Goal: Task Accomplishment & Management: Complete application form

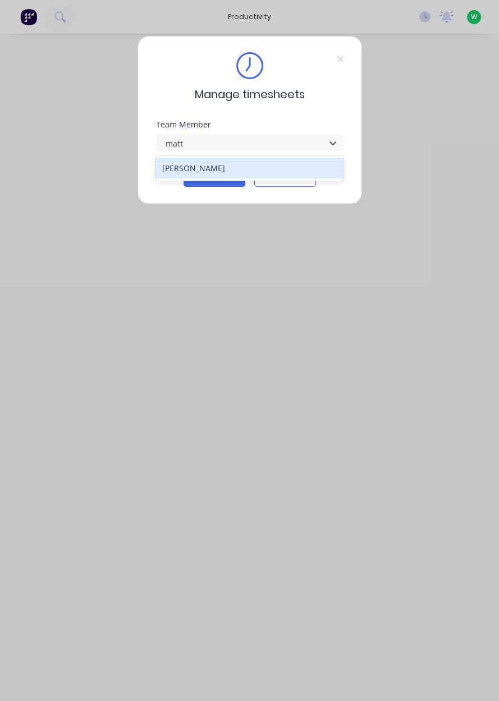
click at [279, 174] on div "[PERSON_NAME]" at bounding box center [249, 168] width 188 height 21
type input "matt"
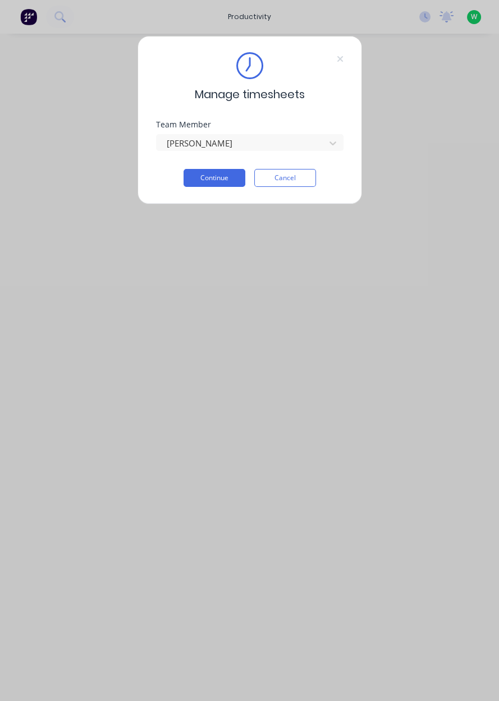
click at [227, 177] on button "Continue" at bounding box center [214, 178] width 62 height 18
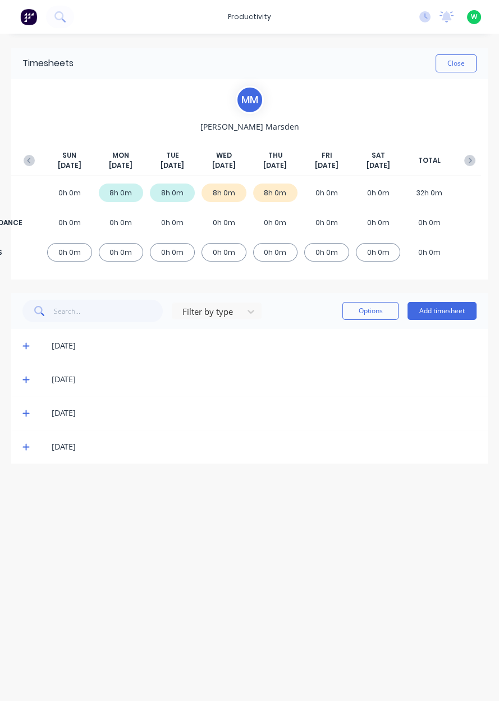
click at [438, 307] on button "Add timesheet" at bounding box center [441, 311] width 69 height 18
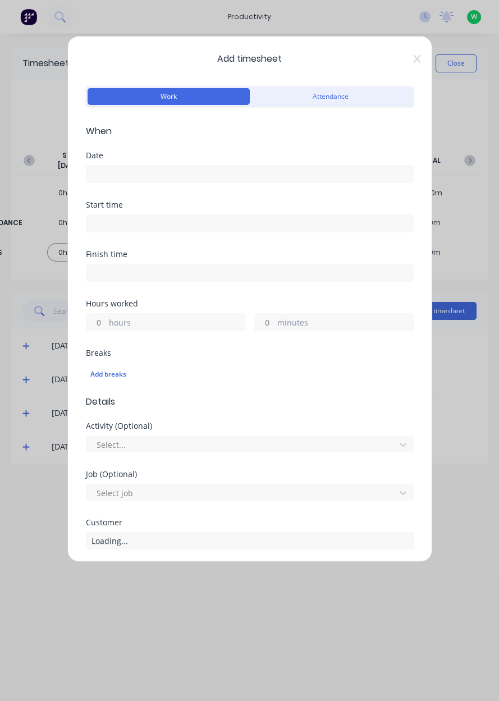
click at [290, 178] on input at bounding box center [249, 173] width 326 height 17
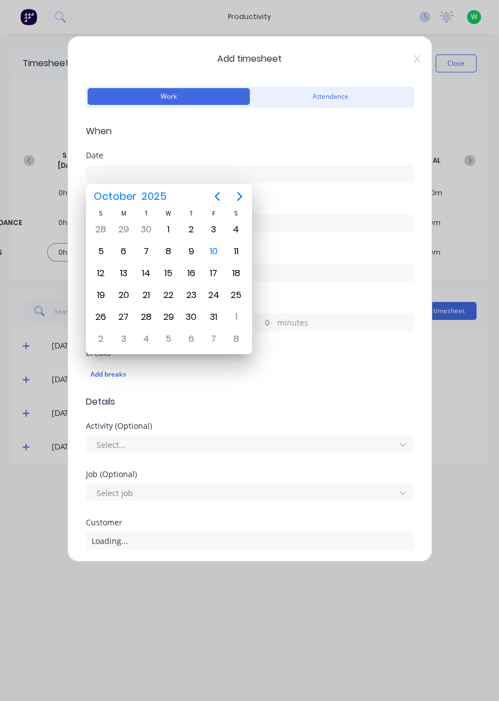
click at [218, 254] on div "10" at bounding box center [213, 251] width 17 height 17
type input "[DATE]"
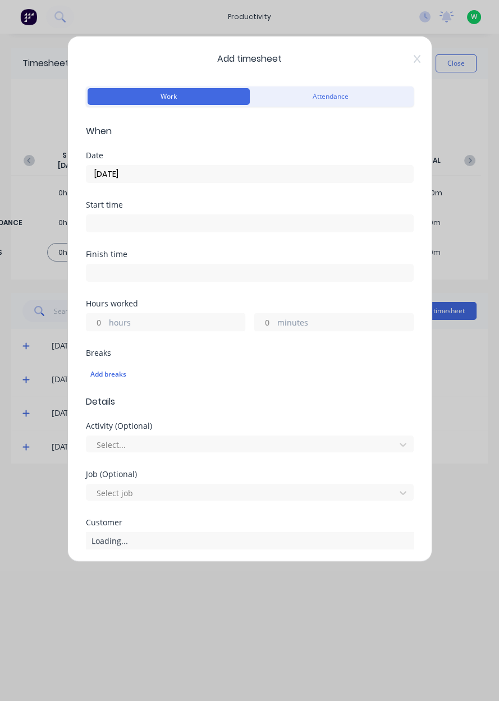
click at [195, 323] on label "hours" at bounding box center [177, 323] width 136 height 14
click at [106, 323] on input "hours" at bounding box center [96, 322] width 20 height 17
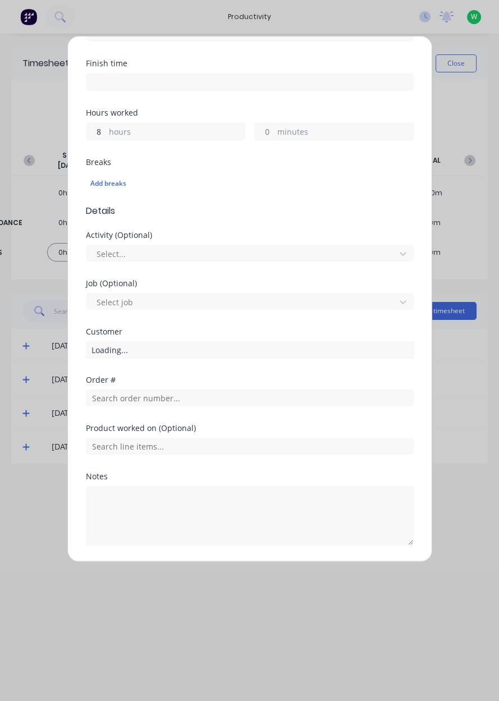
scroll to position [195, 0]
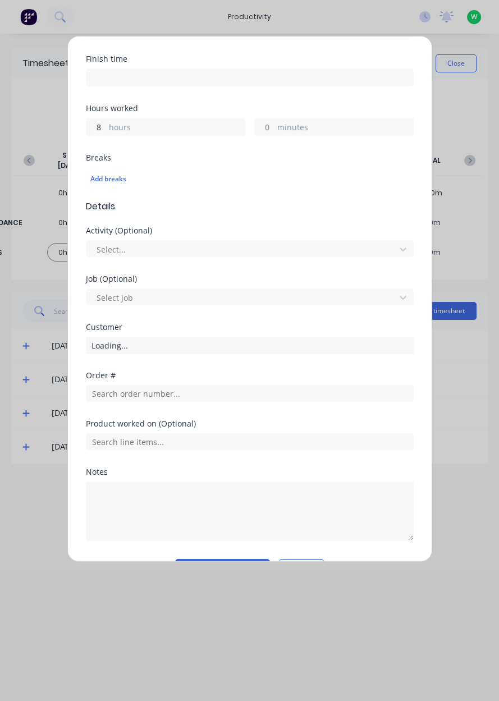
type input "8"
click at [195, 394] on input "text" at bounding box center [250, 393] width 328 height 17
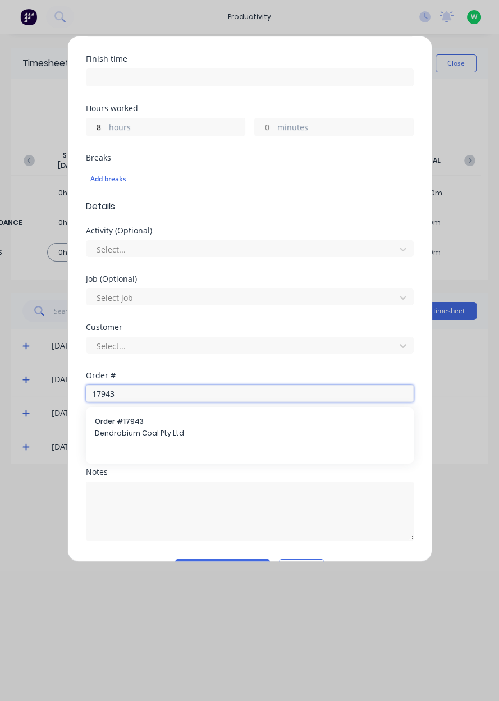
type input "17943"
click at [178, 429] on span "Dendrobium Coal Pty Ltd" at bounding box center [250, 433] width 310 height 10
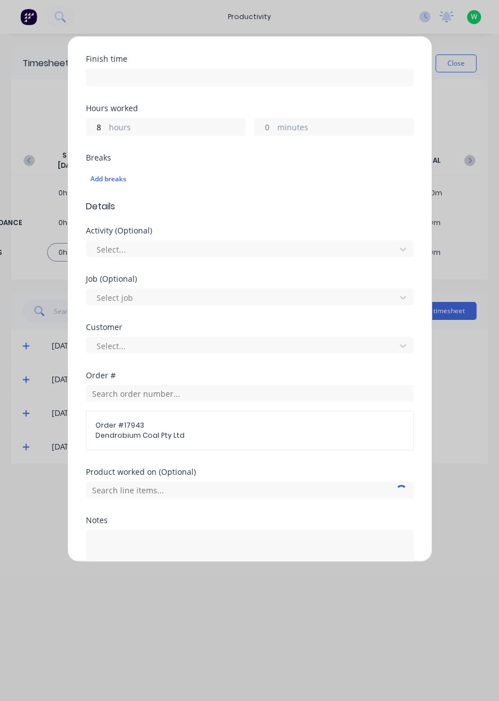
click at [215, 411] on div "Order # 17943 Dendrobium Coal Pty Ltd" at bounding box center [250, 430] width 328 height 39
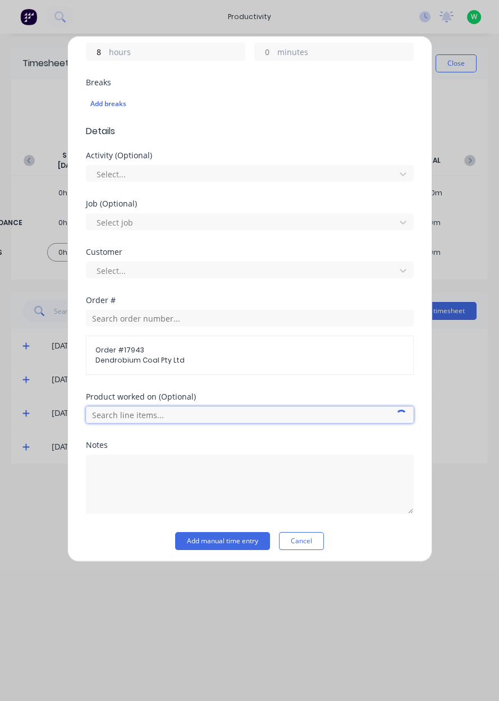
click at [206, 415] on input "text" at bounding box center [250, 414] width 328 height 17
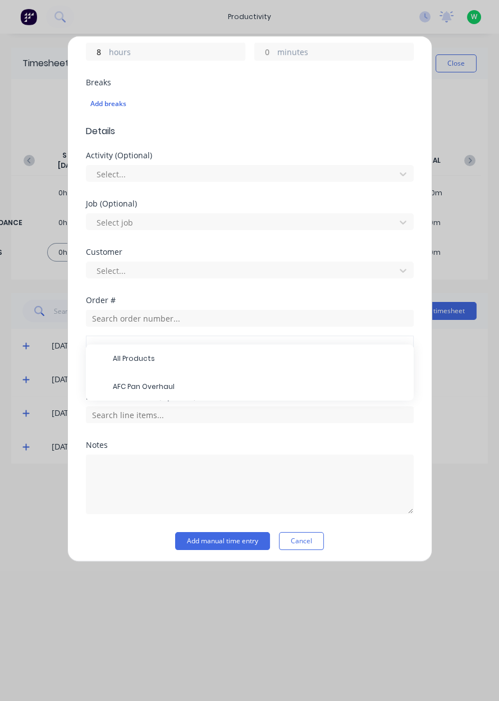
click at [207, 387] on span "AFC Pan Overhaul" at bounding box center [259, 386] width 292 height 10
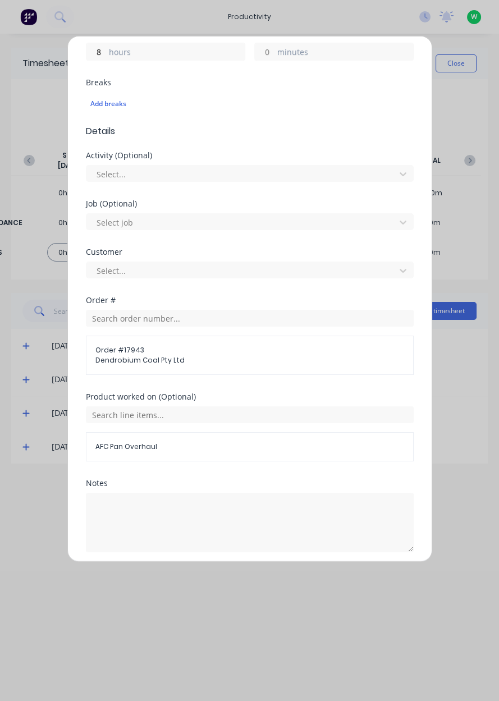
scroll to position [310, 0]
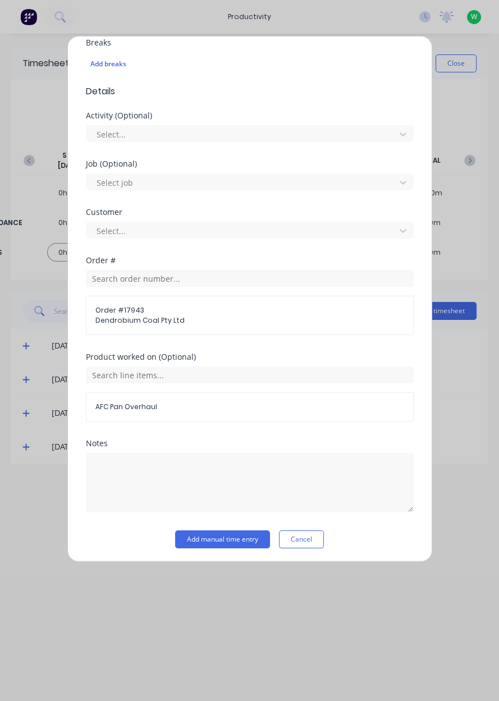
click at [217, 537] on button "Add manual time entry" at bounding box center [222, 539] width 95 height 18
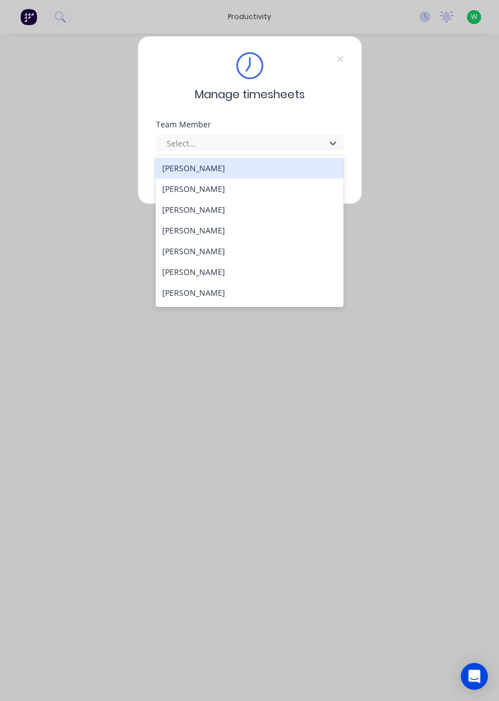
click at [210, 295] on div "[PERSON_NAME]" at bounding box center [249, 292] width 188 height 21
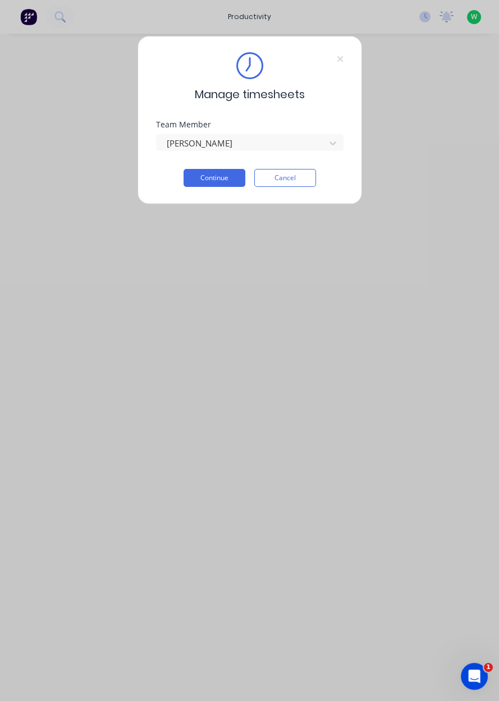
click at [220, 179] on button "Continue" at bounding box center [214, 178] width 62 height 18
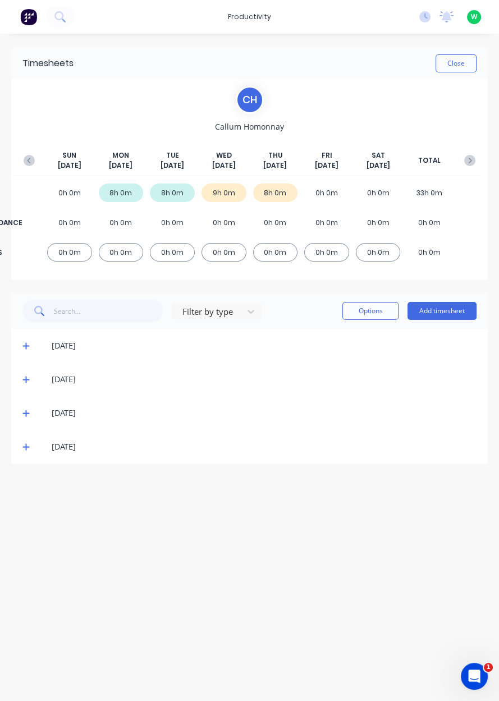
click at [440, 314] on button "Add timesheet" at bounding box center [441, 311] width 69 height 18
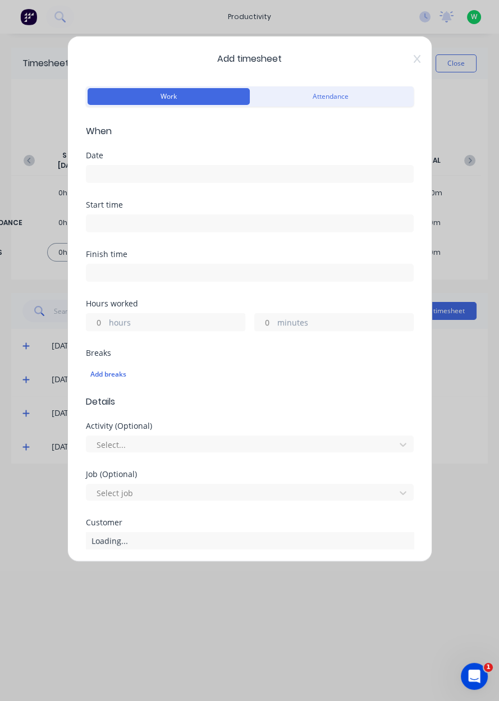
click at [223, 173] on input at bounding box center [249, 173] width 326 height 17
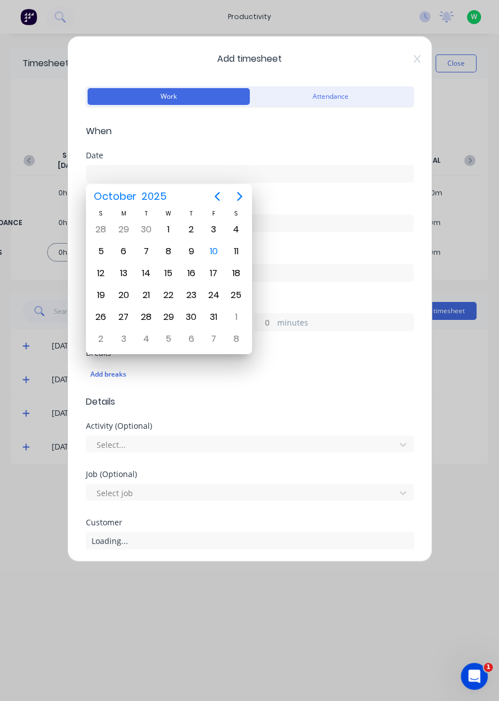
click at [216, 251] on div "10" at bounding box center [213, 251] width 17 height 17
type input "[DATE]"
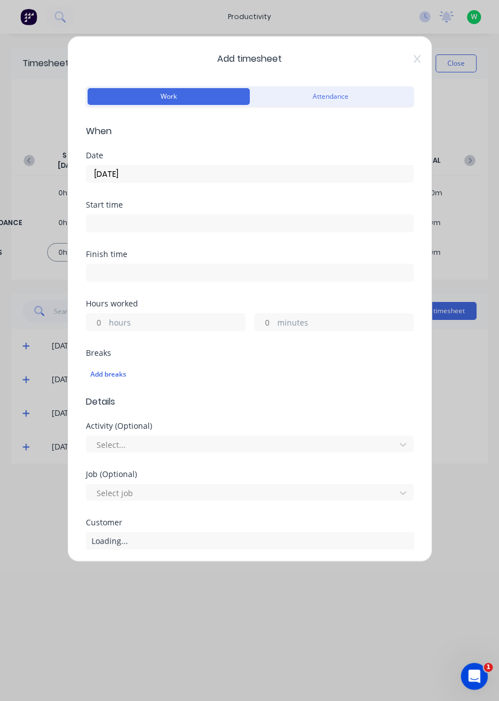
click at [158, 325] on label "hours" at bounding box center [177, 323] width 136 height 14
click at [106, 325] on input "hours" at bounding box center [96, 322] width 20 height 17
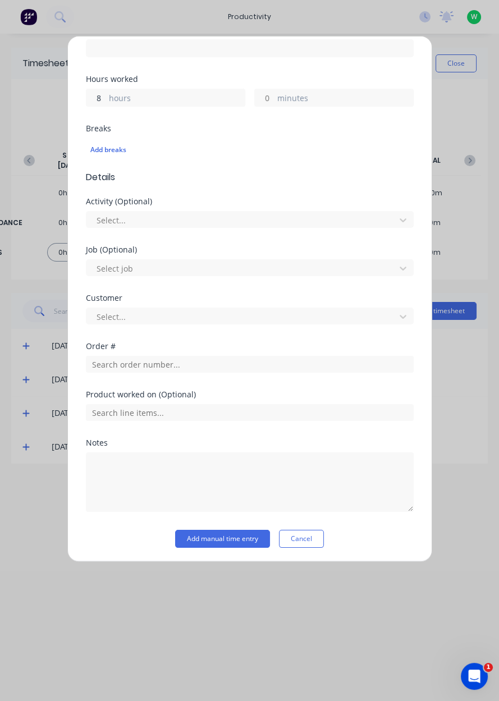
scroll to position [224, 0]
type input "8"
click at [179, 362] on input "text" at bounding box center [250, 364] width 328 height 17
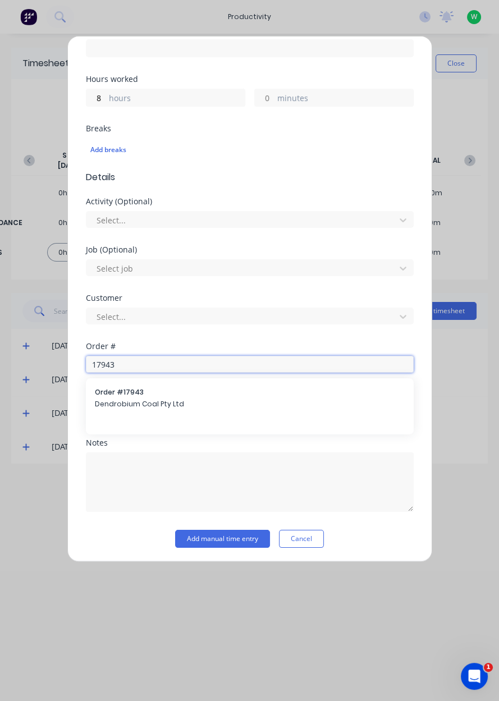
type input "17943"
click at [195, 404] on span "Dendrobium Coal Pty Ltd" at bounding box center [250, 404] width 310 height 10
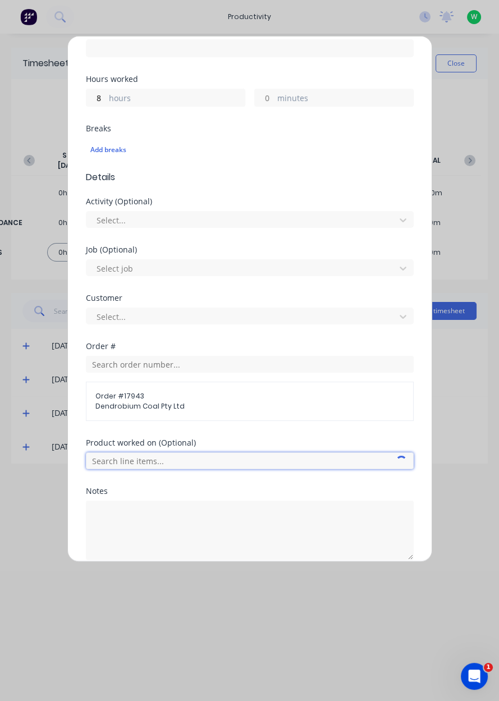
click at [179, 462] on input "text" at bounding box center [250, 460] width 328 height 17
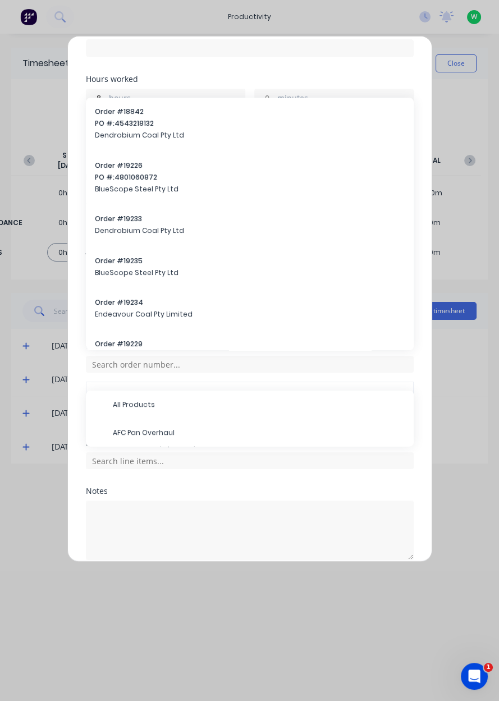
click at [311, 429] on span "AFC Pan Overhaul" at bounding box center [259, 432] width 292 height 10
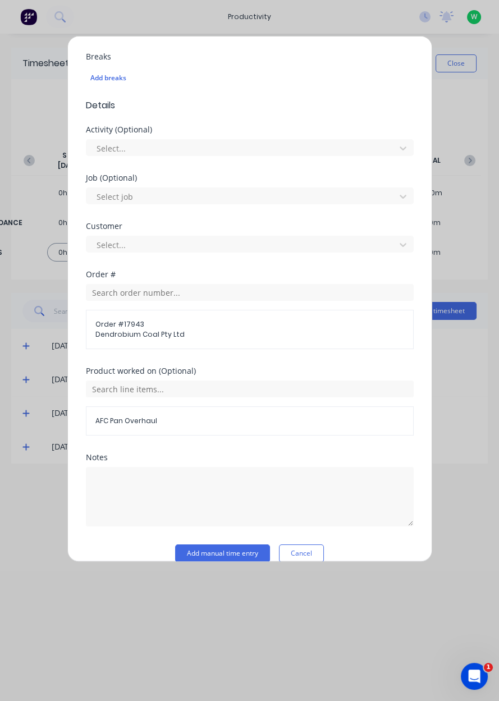
scroll to position [310, 0]
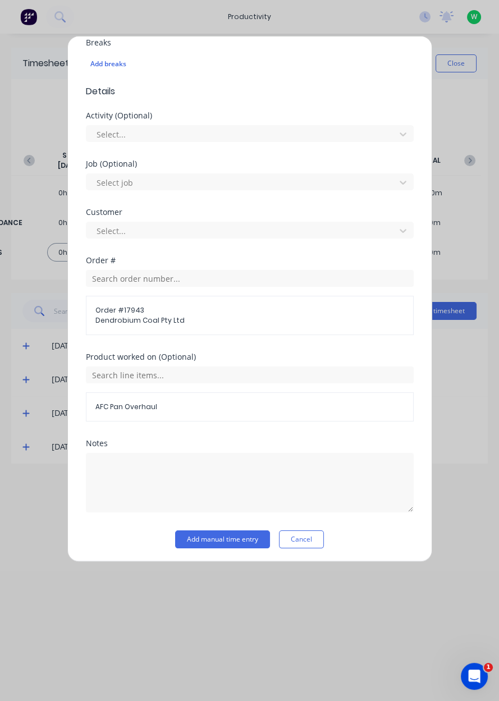
click at [239, 537] on button "Add manual time entry" at bounding box center [222, 539] width 95 height 18
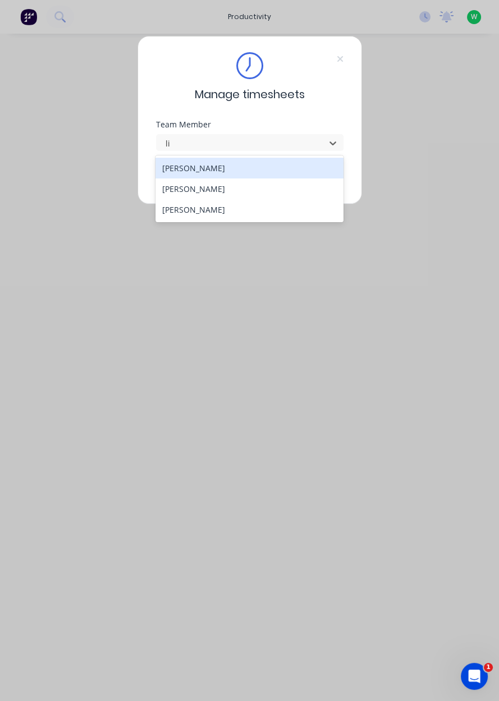
click at [219, 196] on div "[PERSON_NAME]" at bounding box center [249, 188] width 188 height 21
type input "li"
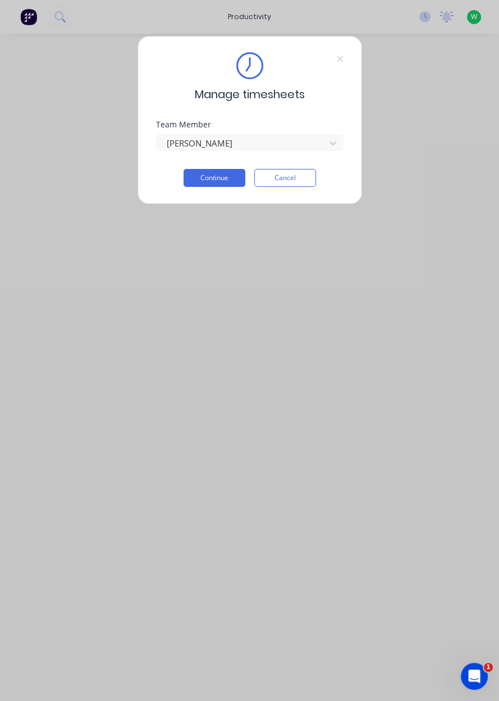
click at [225, 175] on button "Continue" at bounding box center [214, 178] width 62 height 18
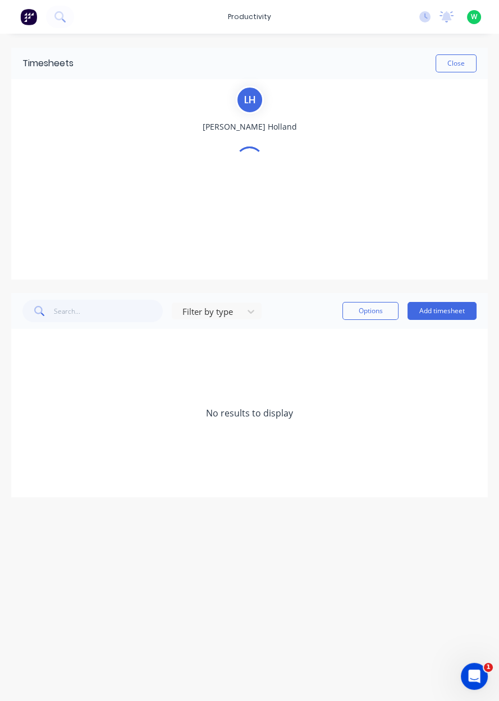
click at [498, 256] on div "Timesheets Close L H Liam Holland Filter by type Options Add timesheet No resul…" at bounding box center [249, 356] width 499 height 644
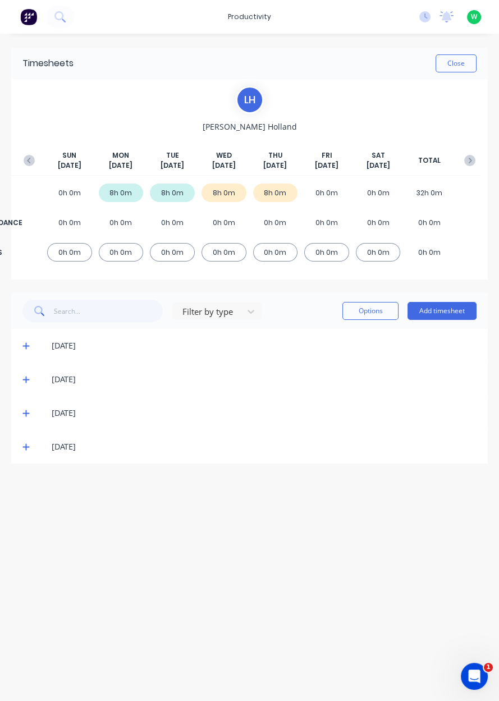
click at [123, 200] on div "8h 0m" at bounding box center [121, 192] width 45 height 19
click at [116, 162] on span "[DATE]" at bounding box center [121, 165] width 24 height 10
click at [34, 162] on icon "button" at bounding box center [29, 160] width 11 height 11
click at [27, 485] on span at bounding box center [27, 480] width 11 height 11
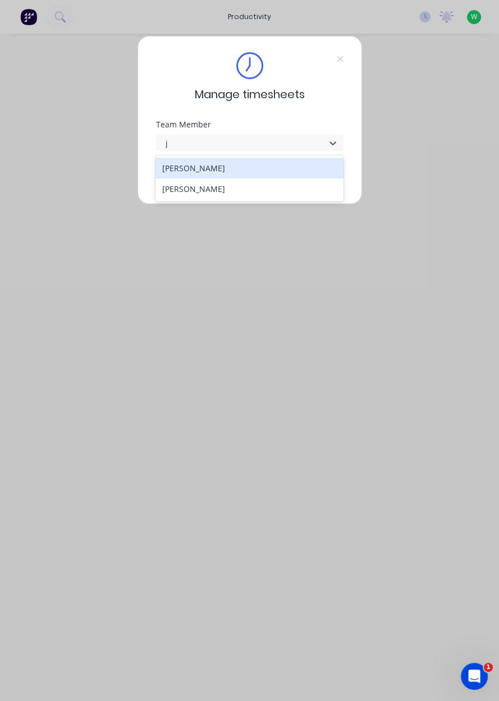
click at [271, 172] on div "[PERSON_NAME]" at bounding box center [249, 168] width 188 height 21
type input "j"
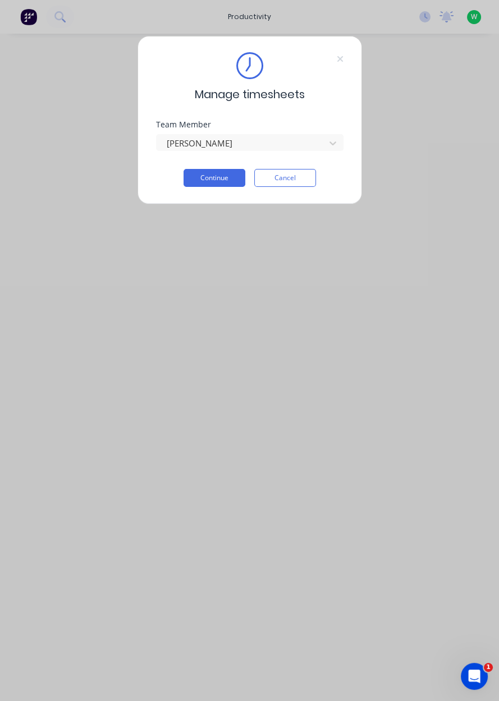
click at [211, 179] on button "Continue" at bounding box center [214, 178] width 62 height 18
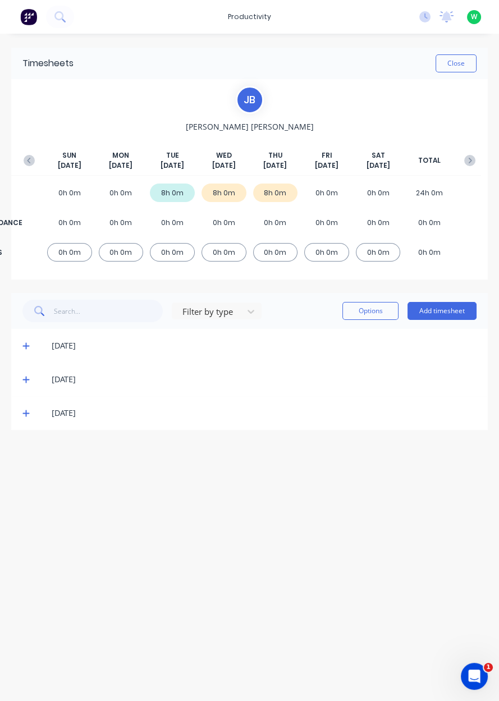
click at [447, 314] on button "Add timesheet" at bounding box center [441, 311] width 69 height 18
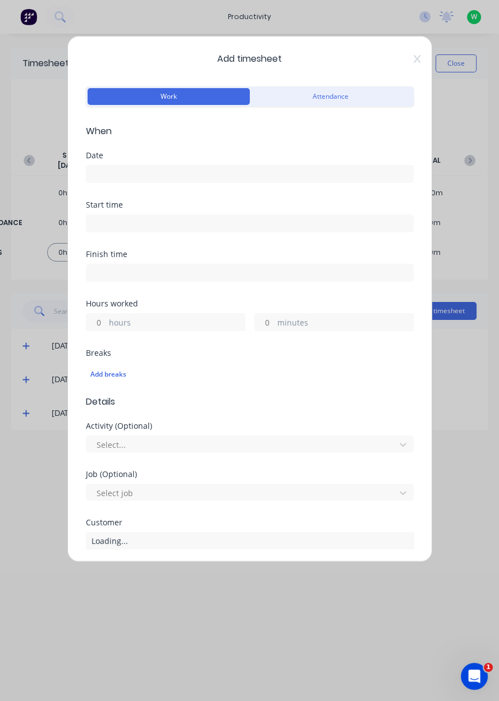
click at [194, 171] on input at bounding box center [249, 173] width 326 height 17
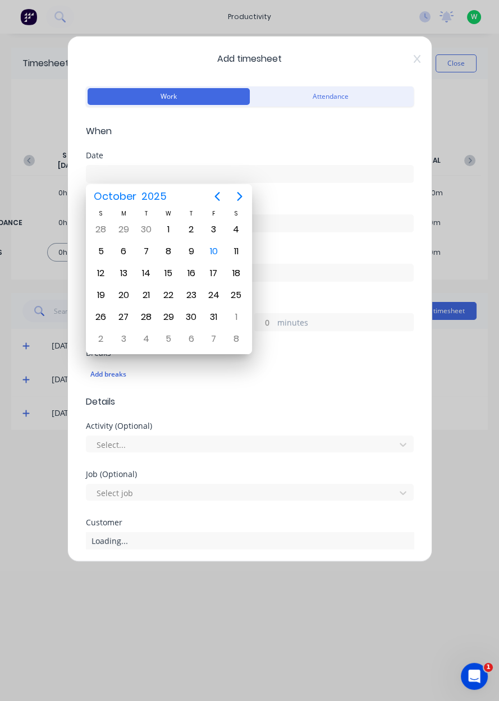
click at [219, 248] on div "10" at bounding box center [213, 251] width 17 height 17
type input "[DATE]"
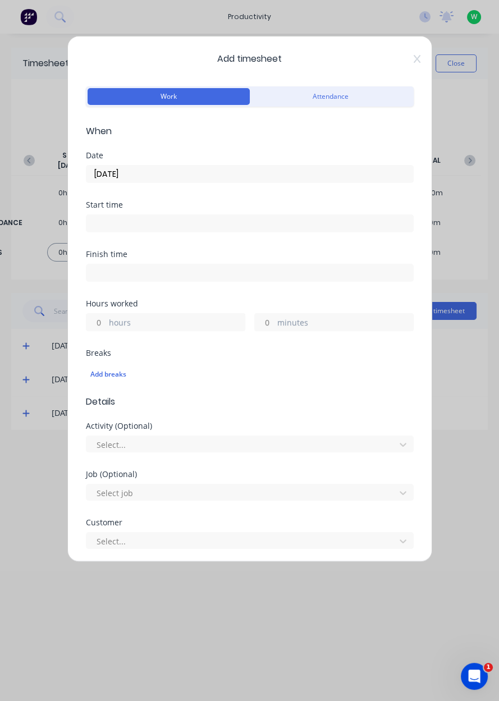
click at [177, 328] on label "hours" at bounding box center [177, 323] width 136 height 14
click at [106, 328] on input "hours" at bounding box center [96, 322] width 20 height 17
type input "4.5"
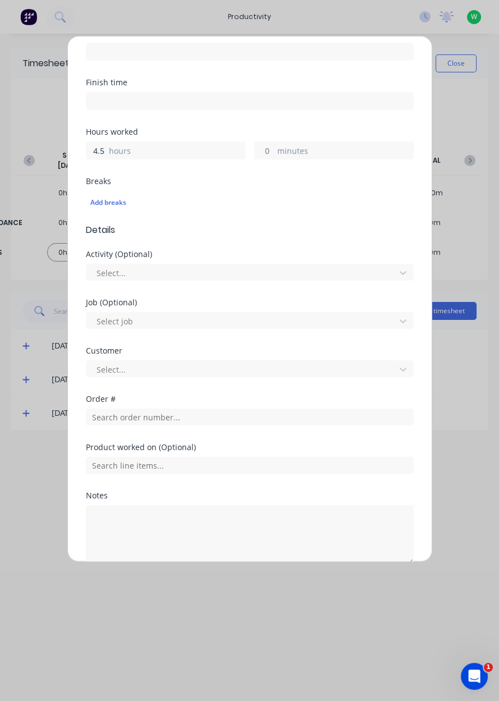
scroll to position [172, 0]
click at [203, 418] on input "text" at bounding box center [250, 416] width 328 height 17
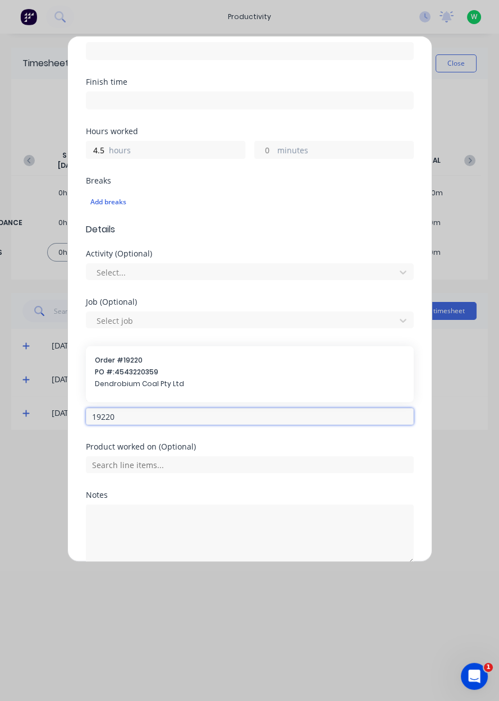
type input "19220"
click at [149, 383] on span "Dendrobium Coal Pty Ltd" at bounding box center [250, 384] width 310 height 10
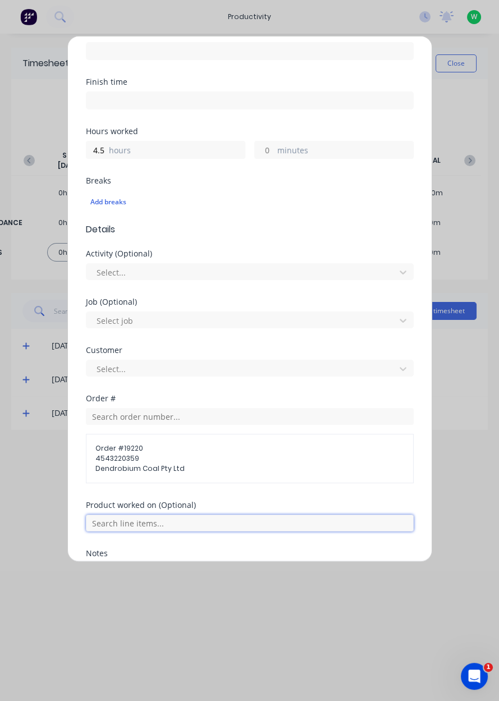
click at [141, 523] on input "text" at bounding box center [250, 522] width 328 height 17
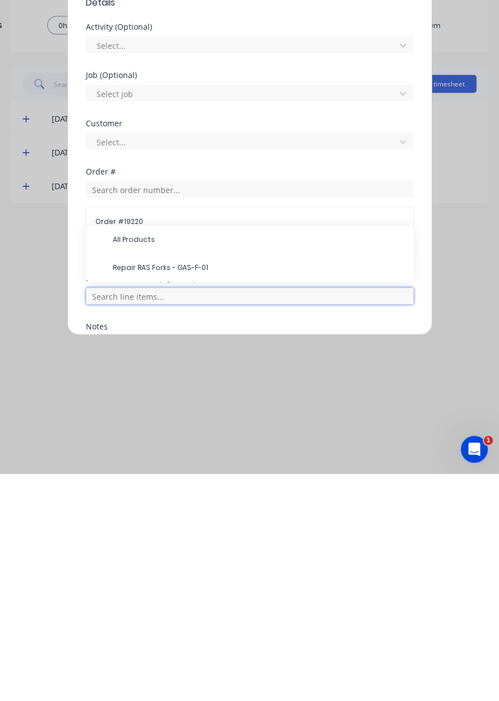
click at [120, 519] on input "text" at bounding box center [250, 522] width 328 height 17
click at [123, 521] on input "text" at bounding box center [250, 522] width 328 height 17
click at [139, 494] on span "Repair RAS Forks - GAS-F-01" at bounding box center [259, 495] width 292 height 10
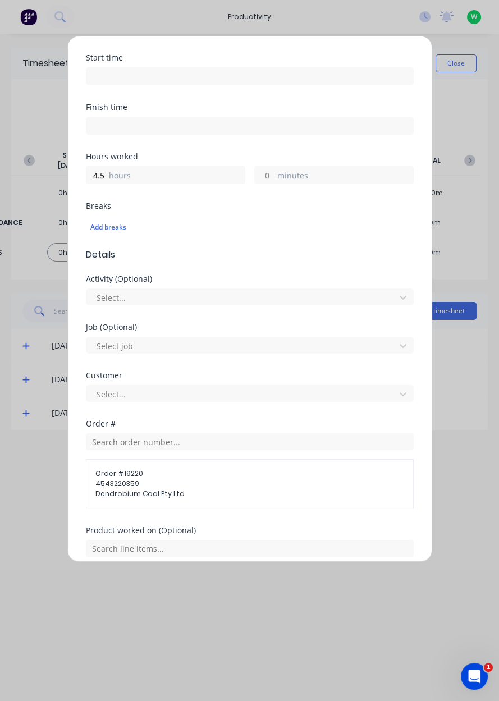
scroll to position [320, 0]
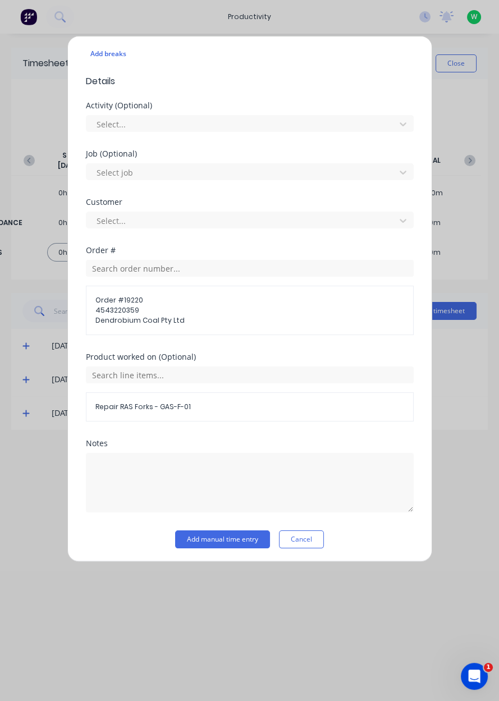
click at [238, 539] on button "Add manual time entry" at bounding box center [222, 539] width 95 height 18
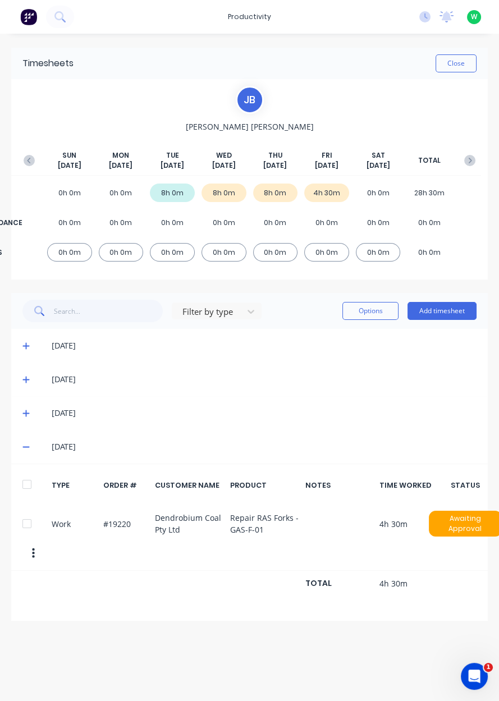
click at [471, 314] on button "Add timesheet" at bounding box center [441, 311] width 69 height 18
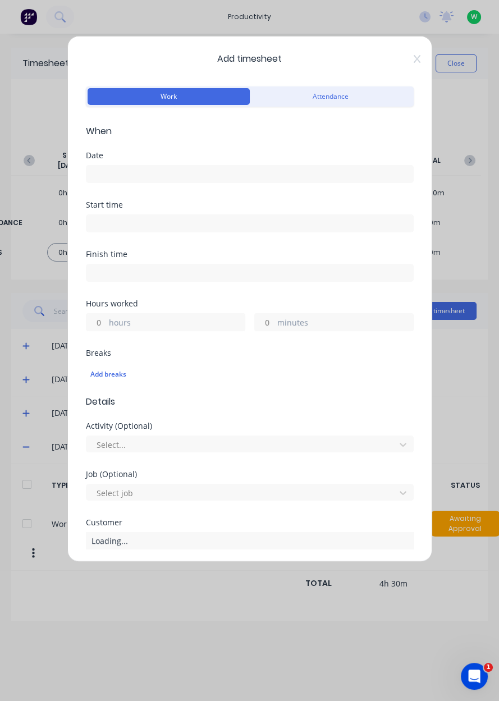
click at [131, 169] on input at bounding box center [249, 173] width 326 height 17
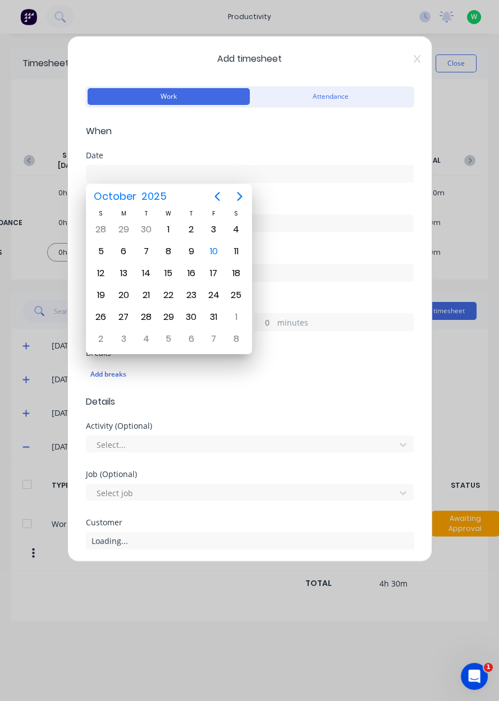
click at [218, 256] on div "10" at bounding box center [213, 251] width 17 height 17
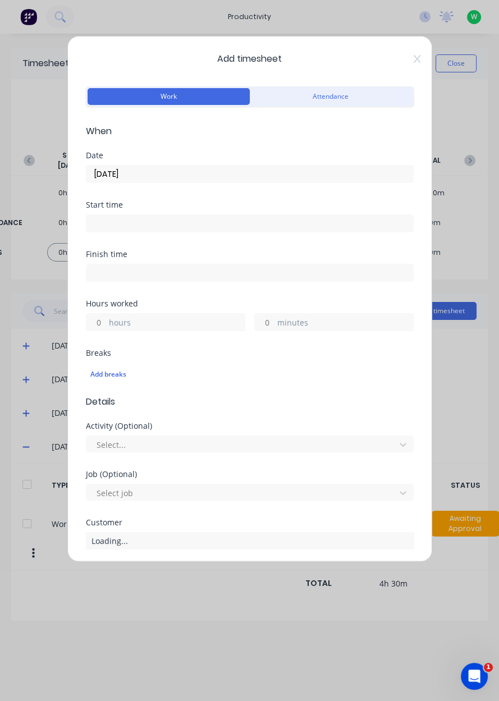
type input "[DATE]"
click at [160, 324] on label "hours" at bounding box center [177, 323] width 136 height 14
click at [106, 324] on input "hours" at bounding box center [96, 322] width 20 height 17
type input "3.5"
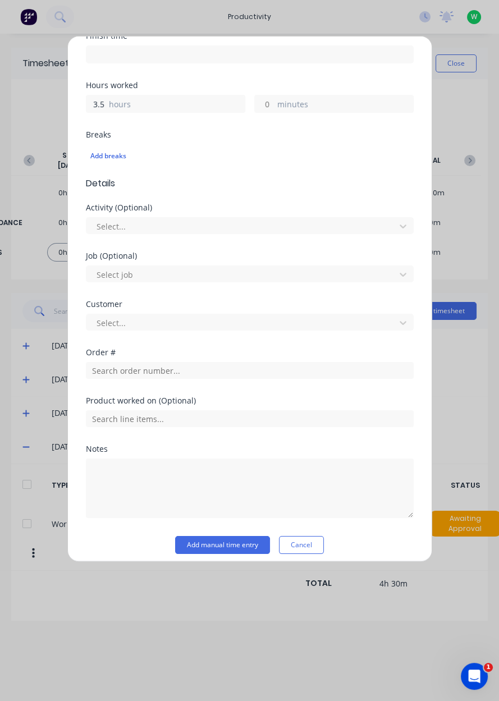
scroll to position [224, 0]
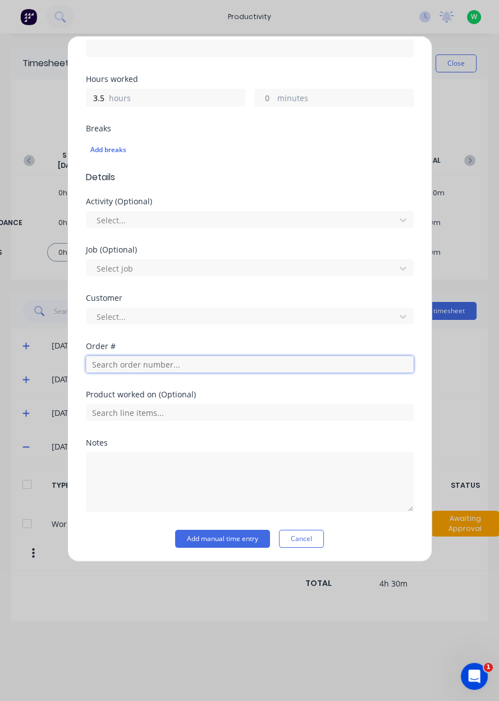
click at [153, 365] on input "text" at bounding box center [250, 364] width 328 height 17
type input "17943"
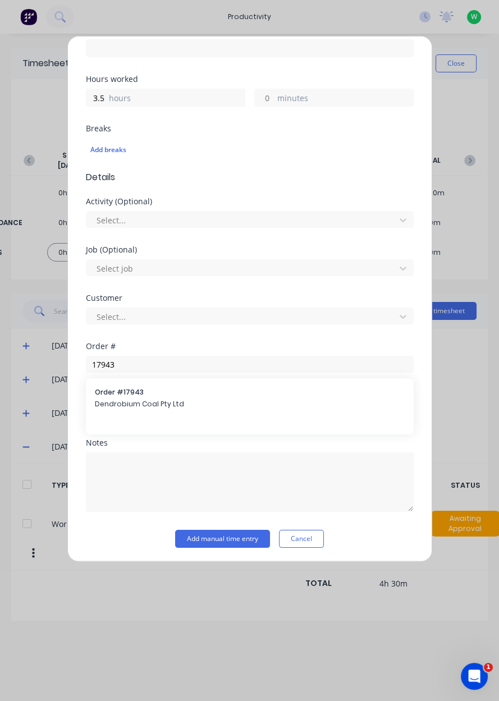
click at [130, 404] on span "Dendrobium Coal Pty Ltd" at bounding box center [250, 404] width 310 height 10
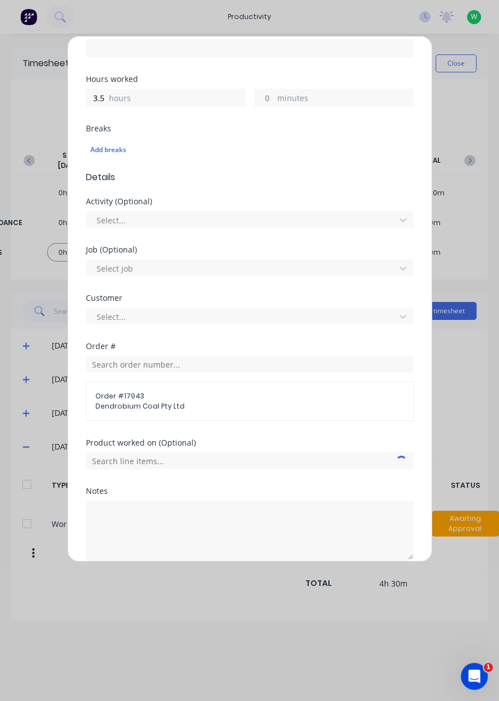
click at [112, 401] on span "Dendrobium Coal Pty Ltd" at bounding box center [249, 406] width 309 height 10
click at [113, 453] on input "text" at bounding box center [250, 460] width 328 height 17
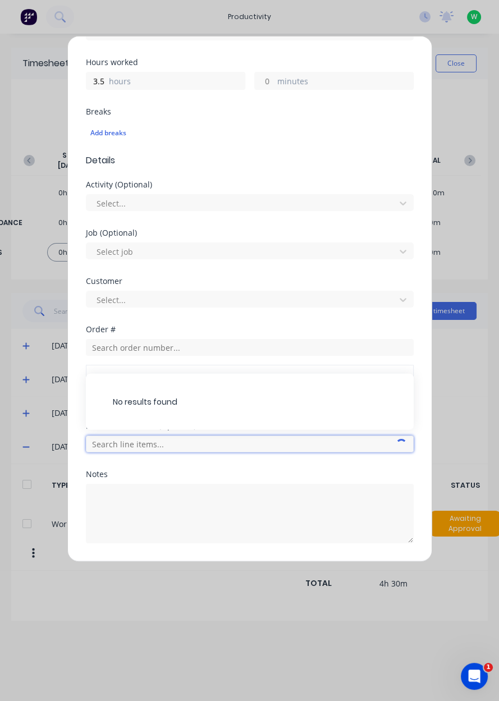
scroll to position [272, 0]
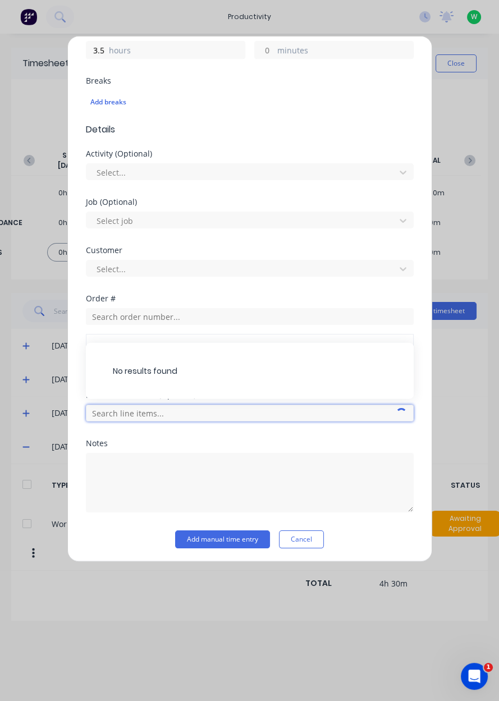
click at [115, 410] on input "text" at bounding box center [250, 412] width 328 height 17
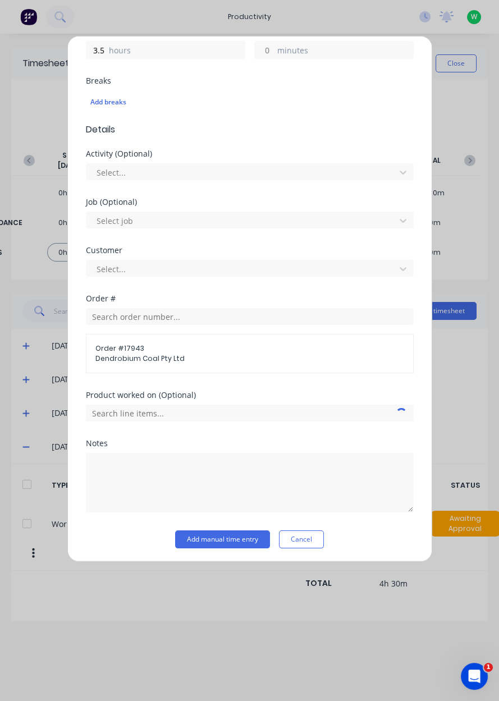
click at [113, 355] on span "Dendrobium Coal Pty Ltd" at bounding box center [249, 358] width 309 height 10
click at [123, 413] on input "text" at bounding box center [250, 412] width 328 height 17
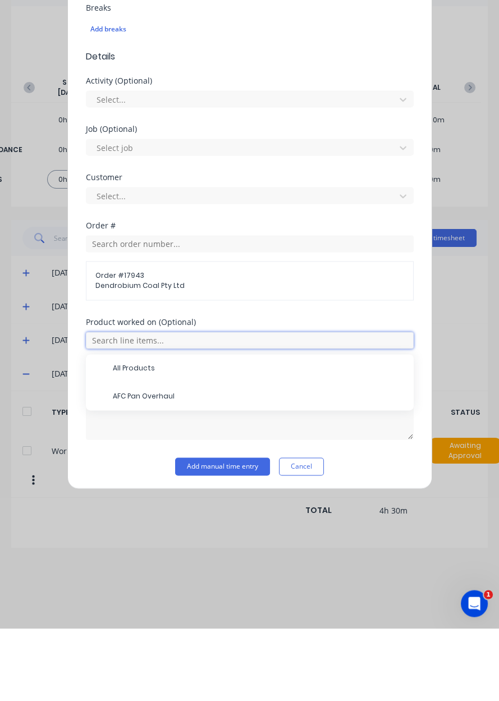
scroll to position [233, 0]
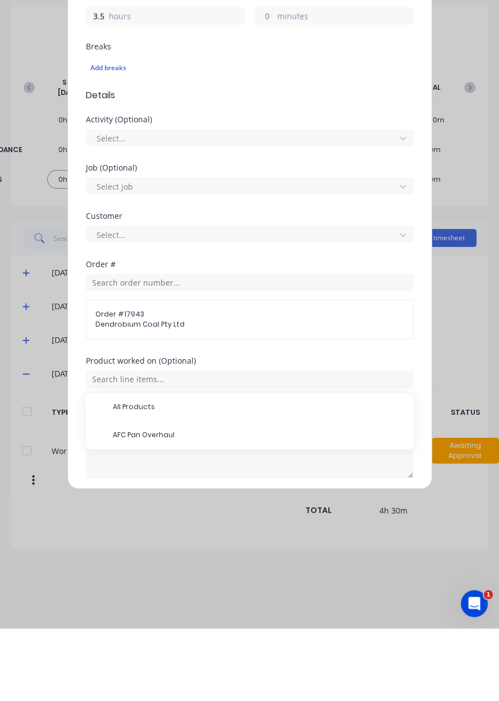
click at [124, 508] on span "AFC Pan Overhaul" at bounding box center [259, 508] width 292 height 10
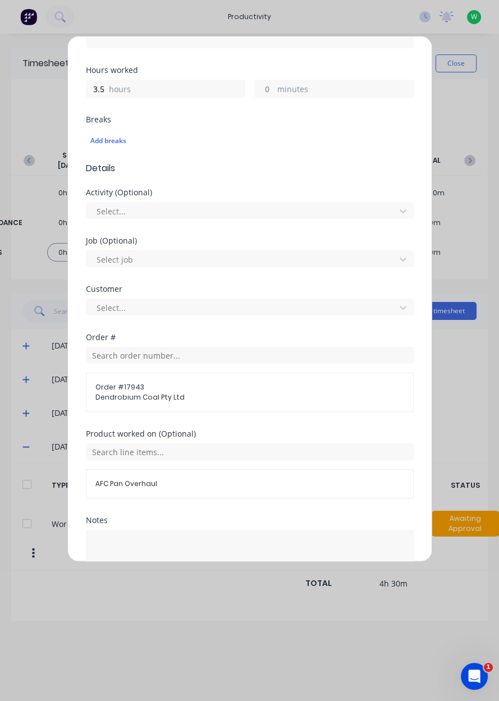
scroll to position [271, 0]
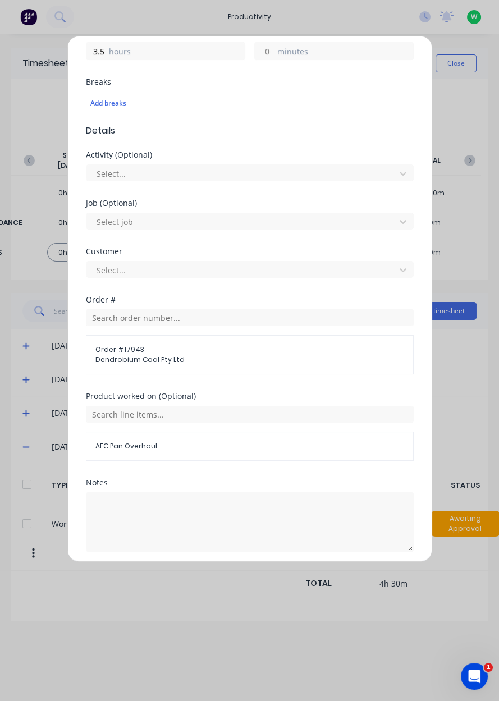
click at [199, 577] on button "Add manual time entry" at bounding box center [222, 578] width 95 height 18
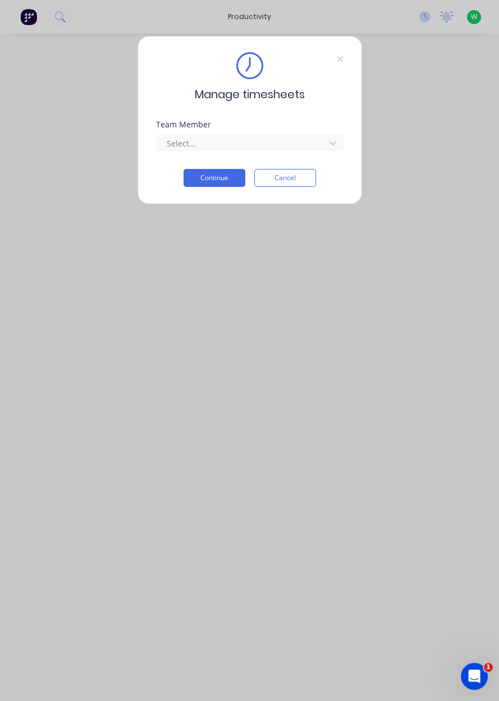
click at [229, 127] on div "Team Member" at bounding box center [249, 125] width 187 height 8
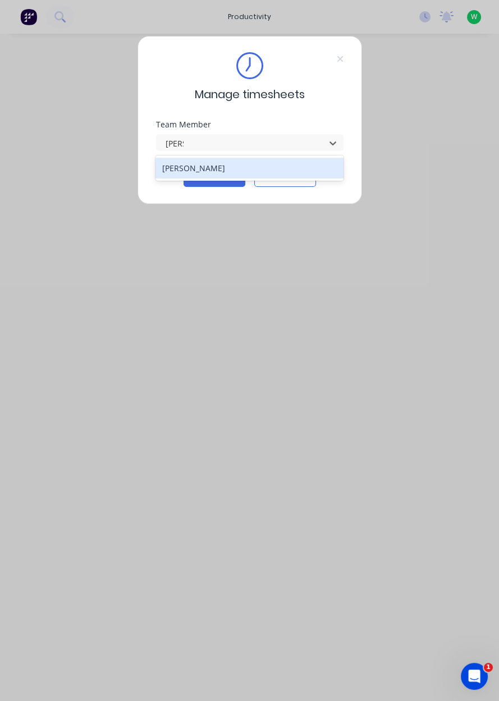
click at [165, 169] on div "[PERSON_NAME]" at bounding box center [249, 168] width 188 height 21
type input "[PERSON_NAME]"
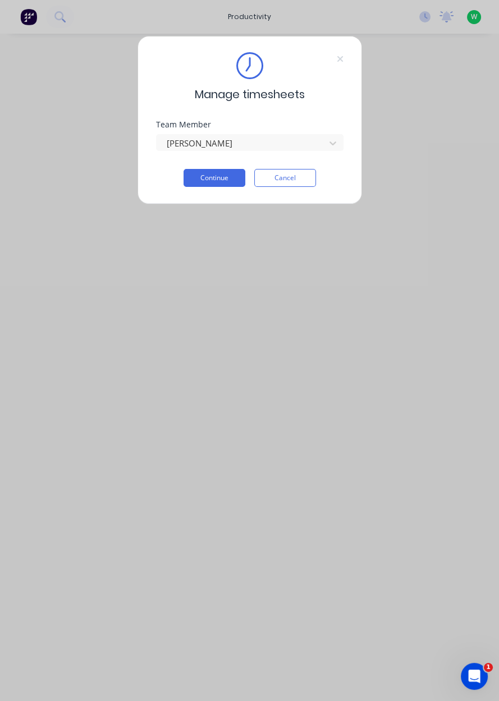
click at [213, 192] on div "Manage timesheets Team Member [PERSON_NAME] Continue Cancel" at bounding box center [249, 120] width 224 height 168
click at [220, 181] on button "Continue" at bounding box center [214, 178] width 62 height 18
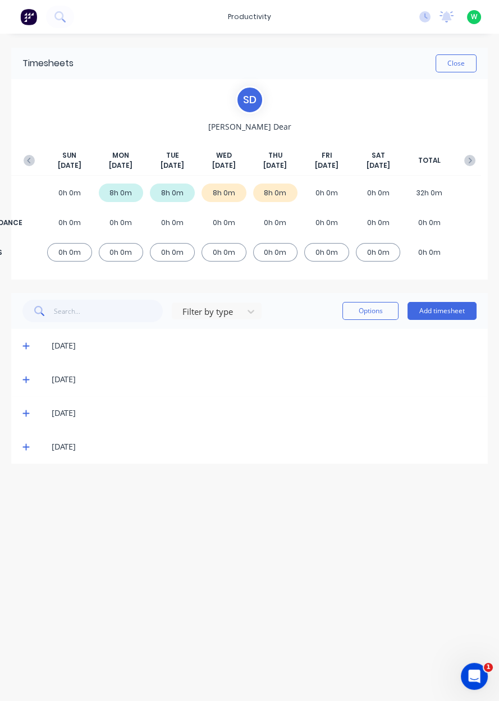
click at [444, 305] on button "Add timesheet" at bounding box center [441, 311] width 69 height 18
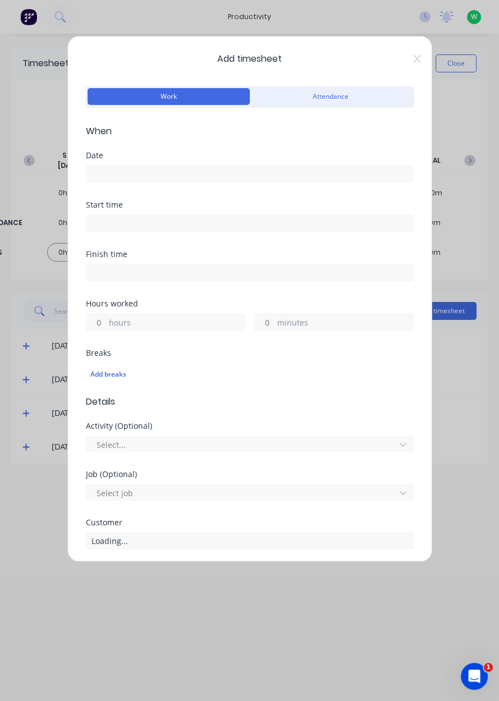
click at [91, 317] on input "hours" at bounding box center [96, 322] width 20 height 17
type input "8"
click at [182, 173] on input at bounding box center [249, 173] width 326 height 17
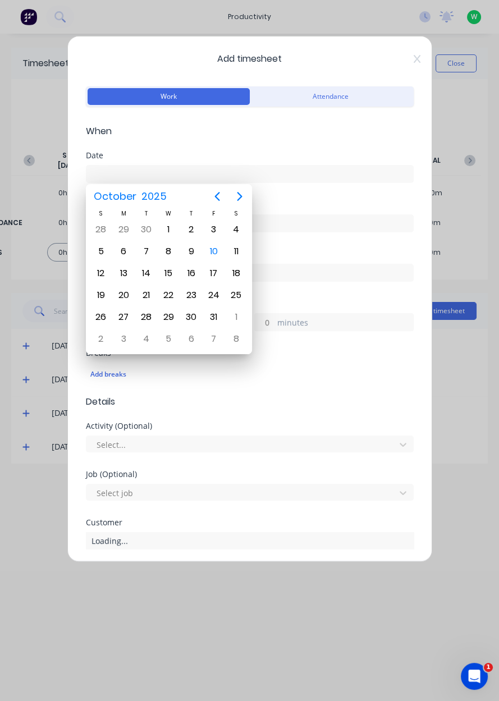
click at [214, 249] on div "10" at bounding box center [213, 251] width 17 height 17
type input "10/10/2025"
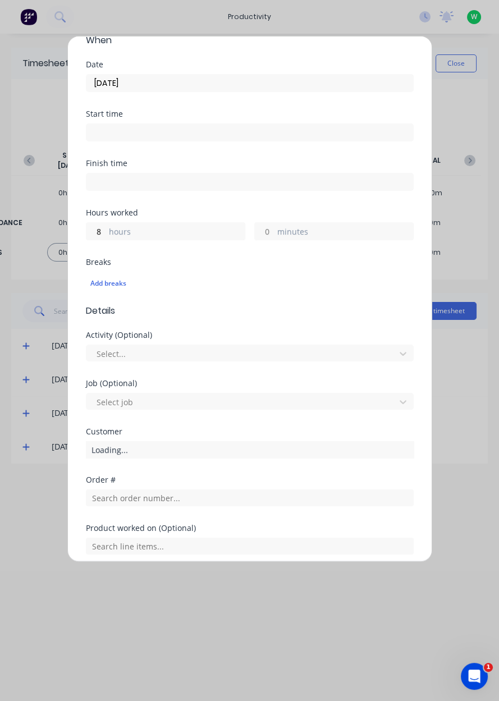
scroll to position [224, 0]
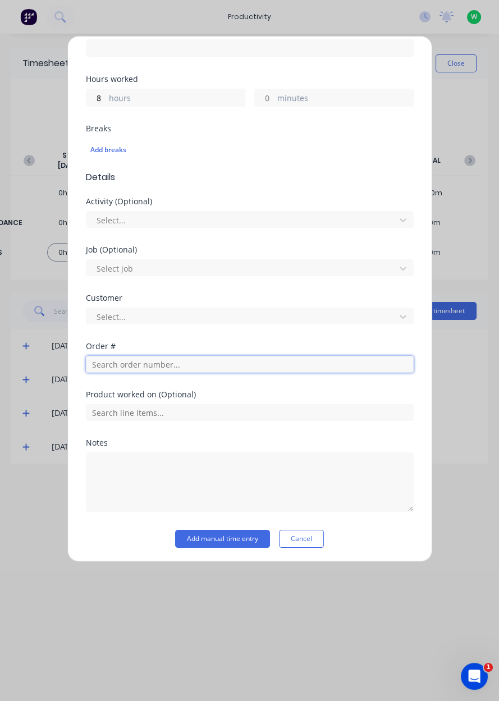
click at [194, 358] on input "text" at bounding box center [250, 364] width 328 height 17
type input "17483"
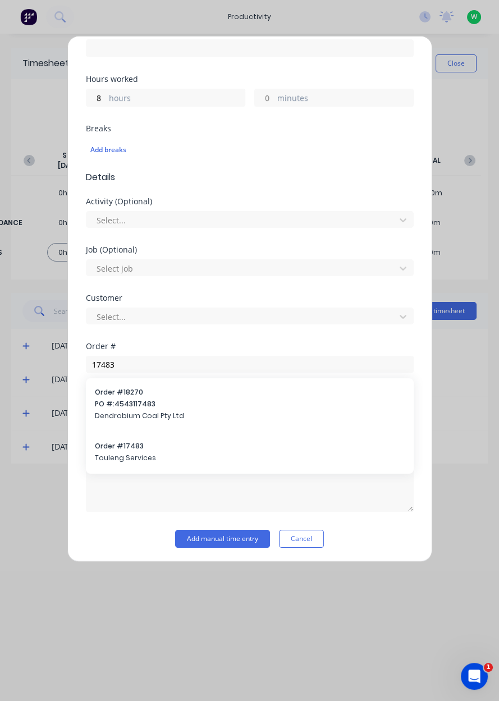
click at [176, 445] on span "Order # 17483" at bounding box center [250, 446] width 310 height 10
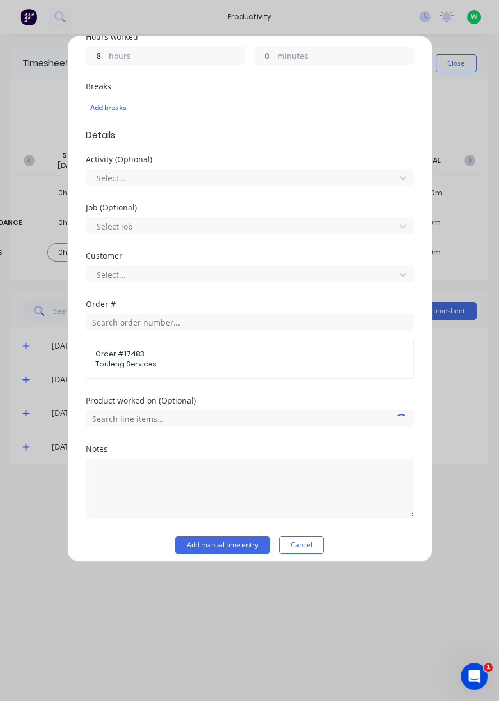
scroll to position [263, 0]
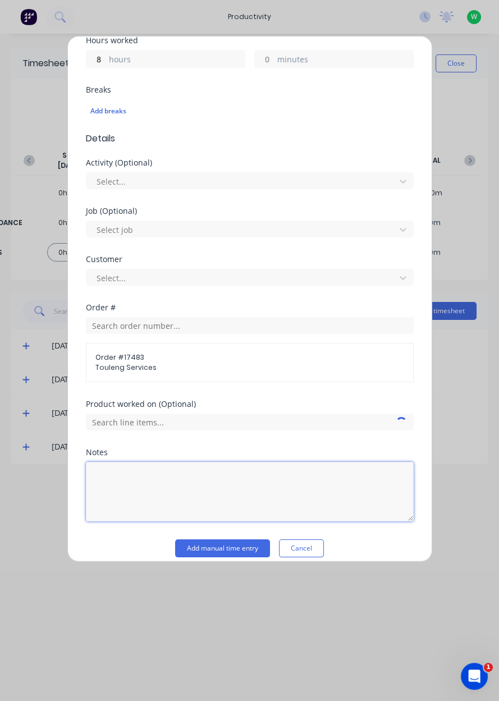
click at [264, 481] on textarea at bounding box center [250, 491] width 328 height 59
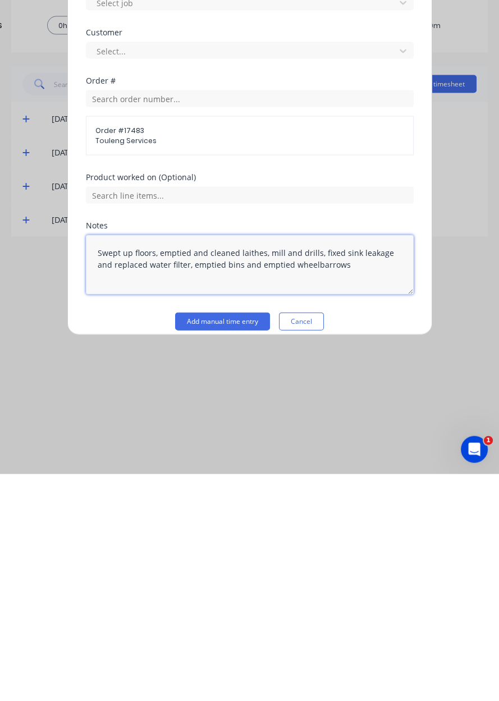
type textarea "Swept up floors, emptied and cleaned laithes, mill and drills, fixed sink leaka…"
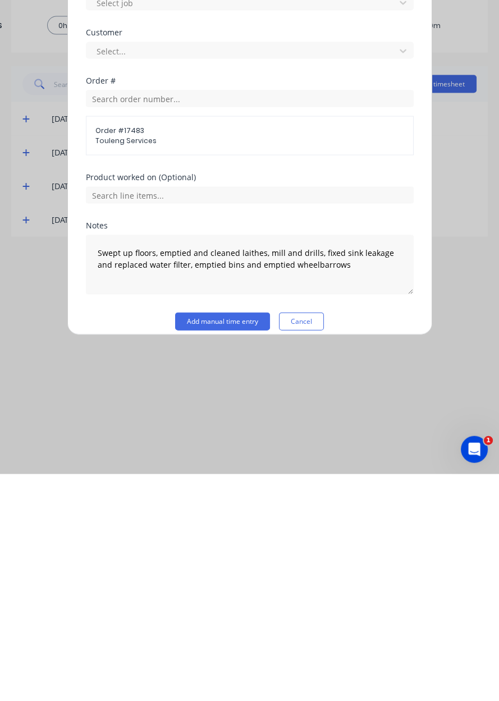
click at [197, 554] on button "Add manual time entry" at bounding box center [222, 548] width 95 height 18
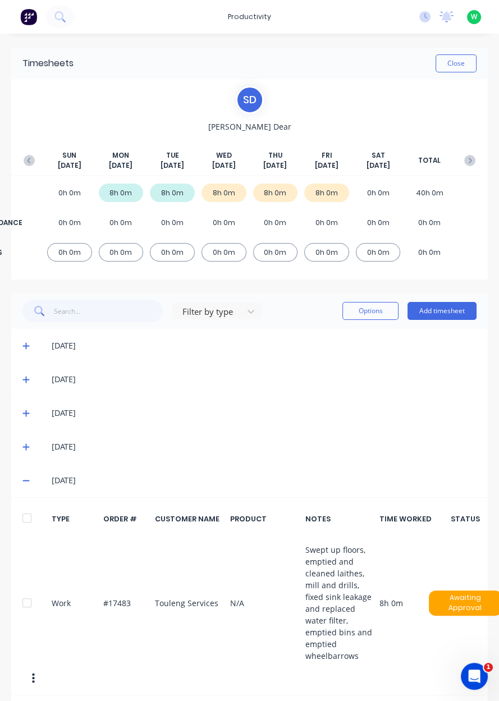
scroll to position [5, 0]
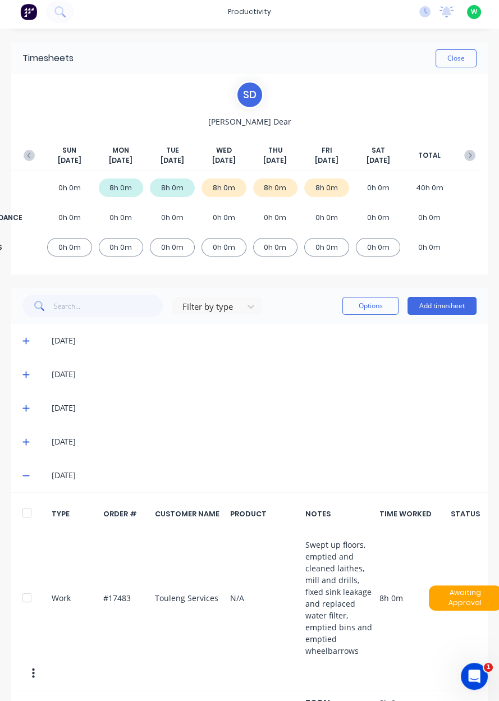
click at [452, 65] on button "Close" at bounding box center [455, 58] width 41 height 18
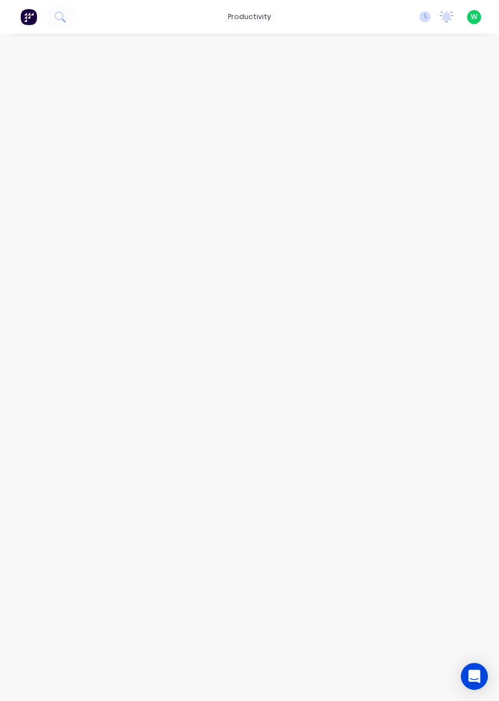
click at [31, 19] on img at bounding box center [28, 16] width 17 height 17
click at [168, 65] on input "text" at bounding box center [183, 63] width 111 height 22
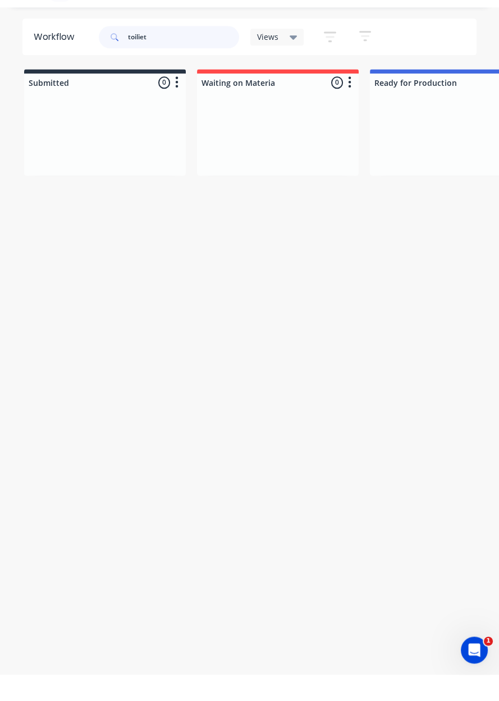
click at [168, 65] on input "toiliet" at bounding box center [183, 63] width 111 height 22
type input "t"
type input "T"
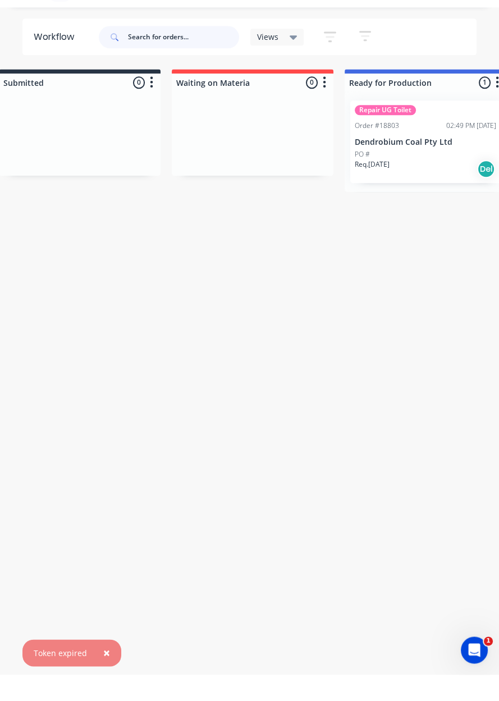
scroll to position [0, 34]
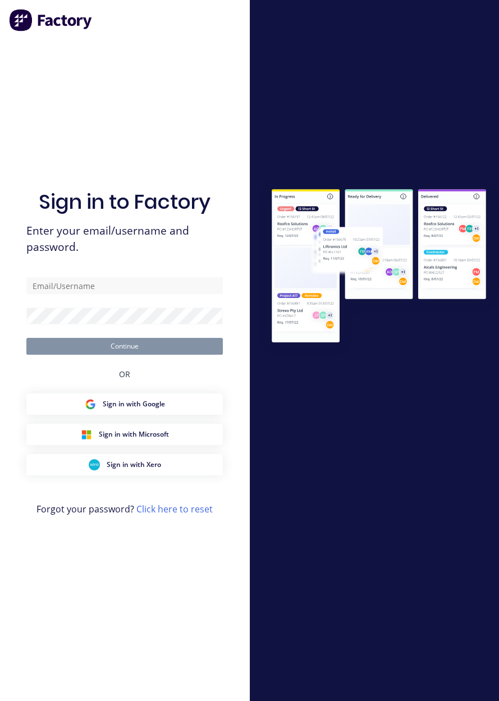
type input "[EMAIL_ADDRESS][DOMAIN_NAME]"
click at [26, 338] on button "Continue" at bounding box center [124, 346] width 196 height 17
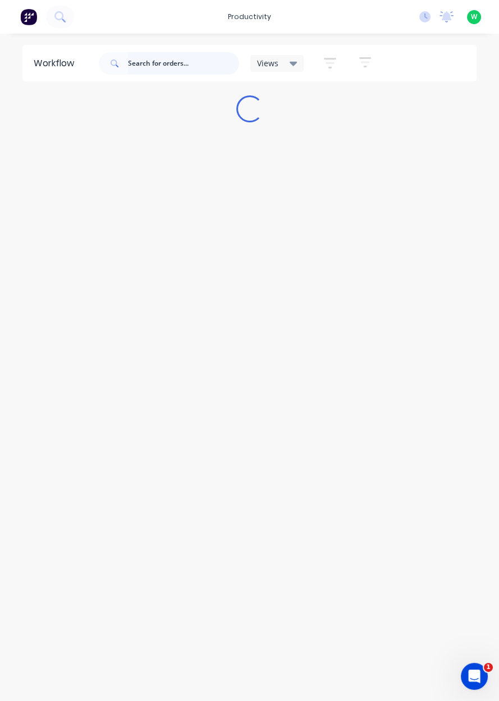
click at [188, 61] on input "text" at bounding box center [183, 63] width 111 height 22
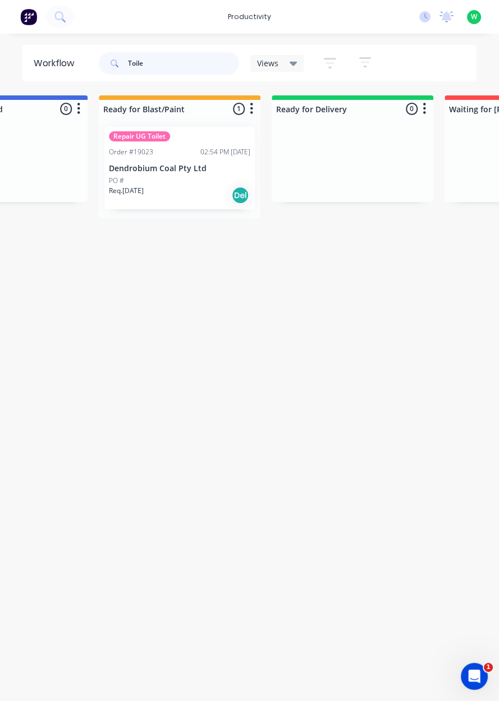
scroll to position [0, 761]
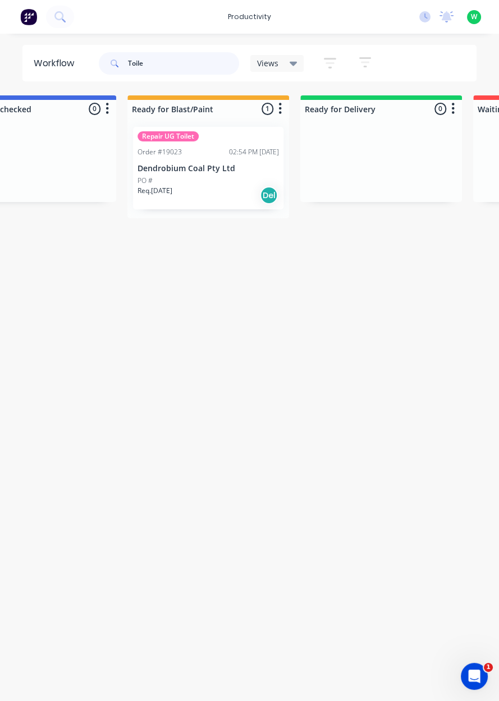
type input "Toile"
click at [203, 177] on div "PO #" at bounding box center [207, 181] width 141 height 10
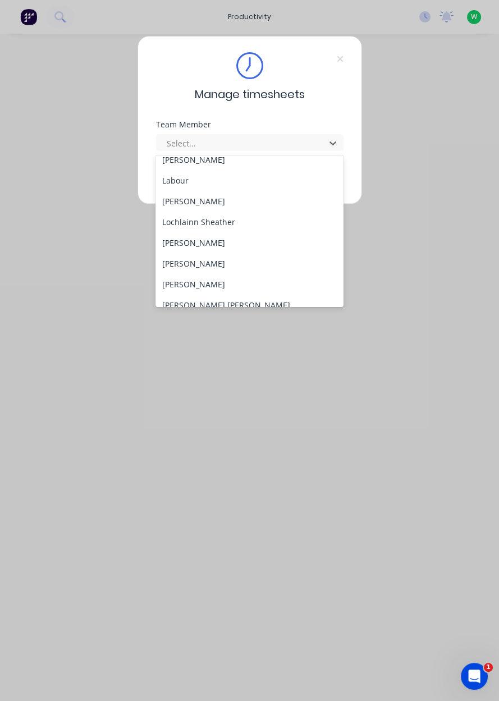
scroll to position [321, 0]
click at [218, 245] on div "[PERSON_NAME]" at bounding box center [249, 241] width 188 height 21
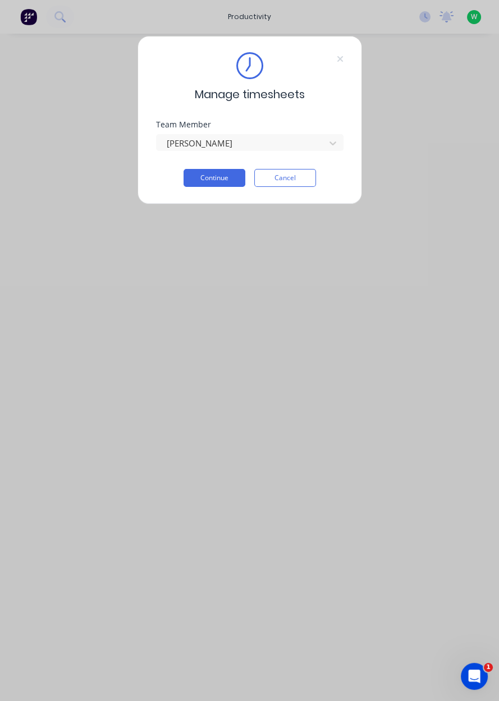
click at [221, 174] on button "Continue" at bounding box center [214, 178] width 62 height 18
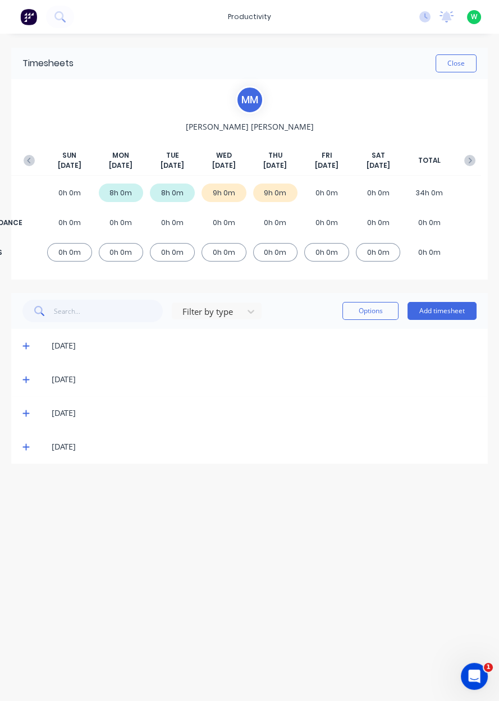
click at [443, 313] on button "Add timesheet" at bounding box center [441, 311] width 69 height 18
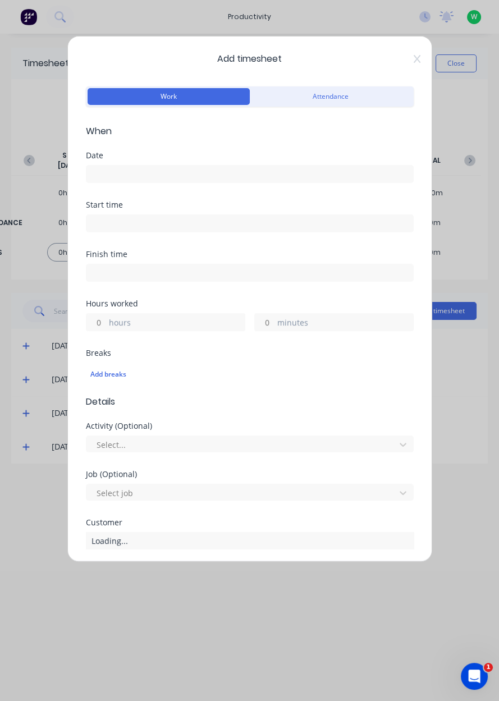
click at [136, 174] on input at bounding box center [249, 173] width 326 height 17
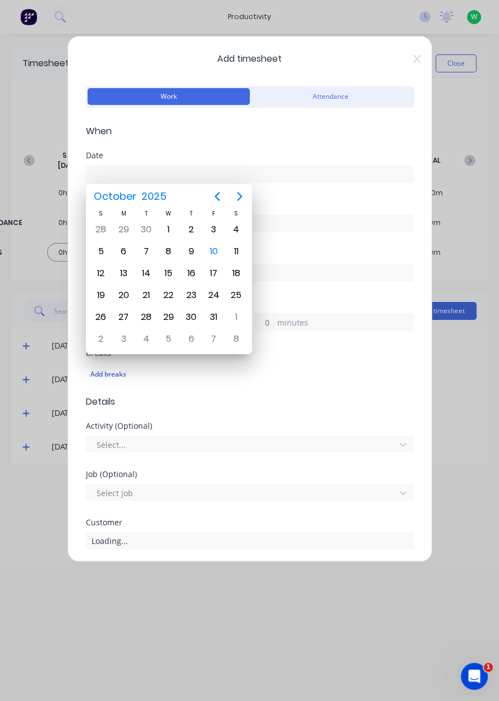
click at [216, 248] on div "10" at bounding box center [213, 251] width 17 height 17
type input "[DATE]"
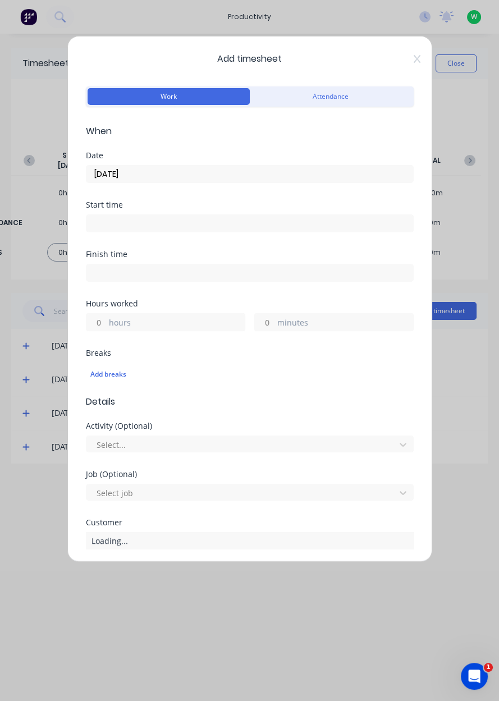
click at [125, 320] on label "hours" at bounding box center [177, 323] width 136 height 14
click at [106, 320] on input "hours" at bounding box center [96, 322] width 20 height 17
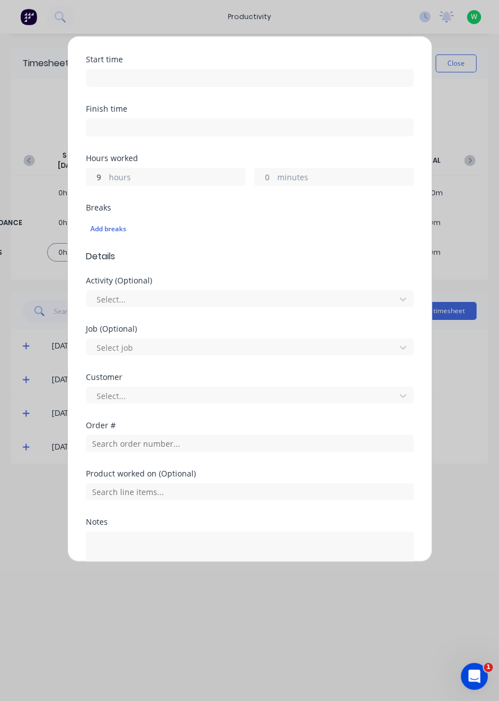
scroll to position [171, 0]
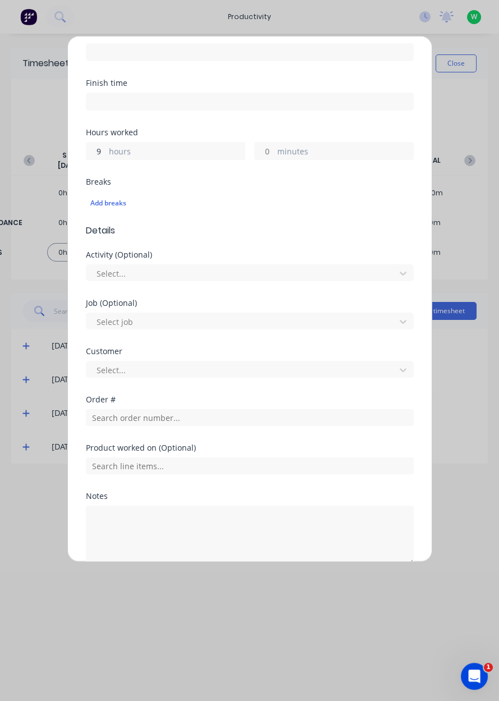
type input "9"
click at [109, 418] on input "text" at bounding box center [250, 417] width 328 height 17
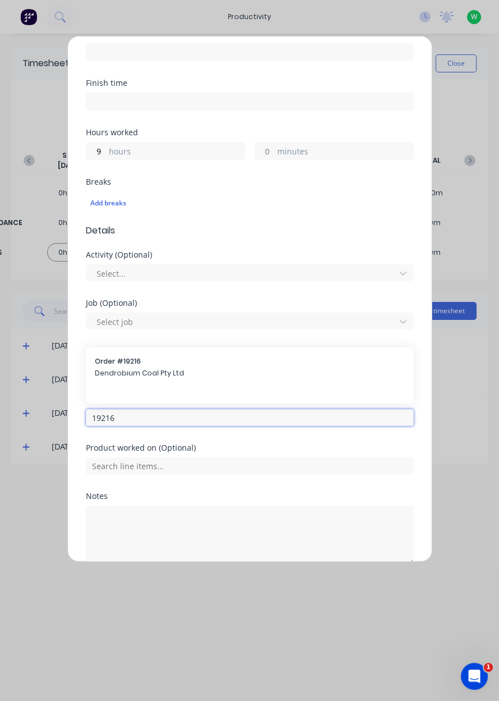
type input "19216"
click at [130, 370] on span "Dendrobium Coal Pty Ltd" at bounding box center [250, 373] width 310 height 10
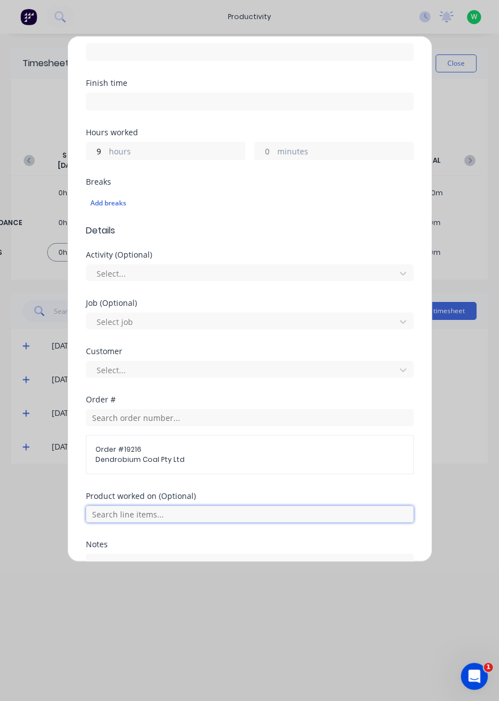
click at [171, 513] on input "text" at bounding box center [250, 513] width 328 height 17
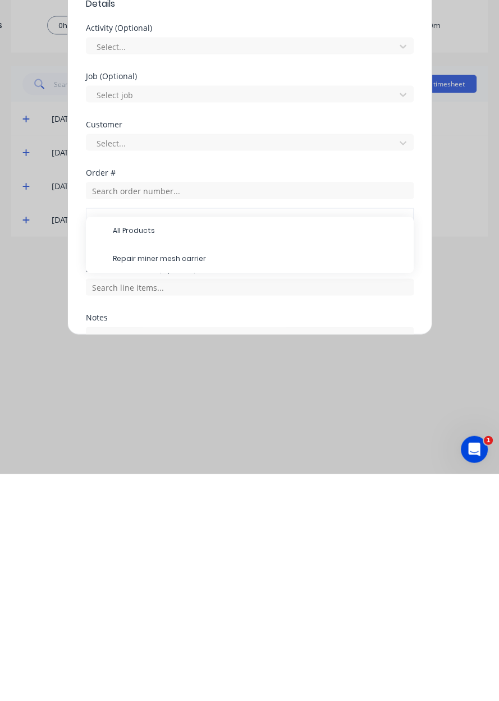
click at [188, 486] on span "Repair miner mesh carrier" at bounding box center [259, 486] width 292 height 10
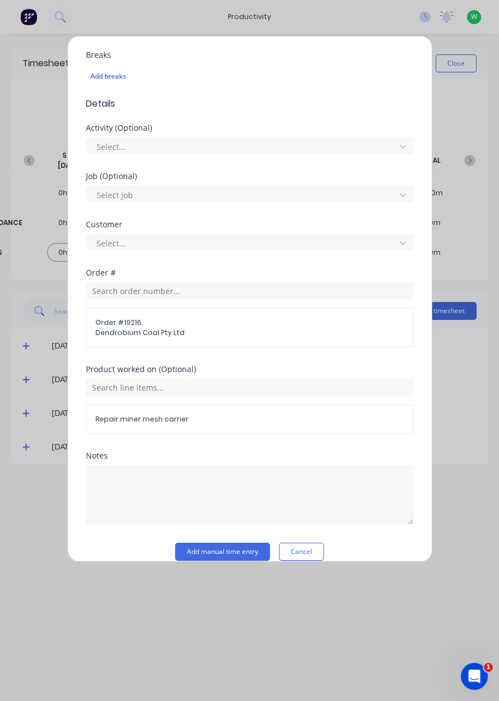
scroll to position [310, 0]
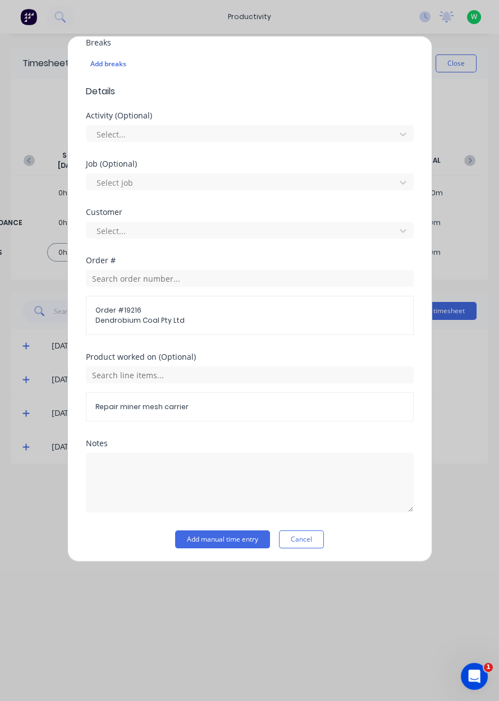
click at [236, 538] on button "Add manual time entry" at bounding box center [222, 539] width 95 height 18
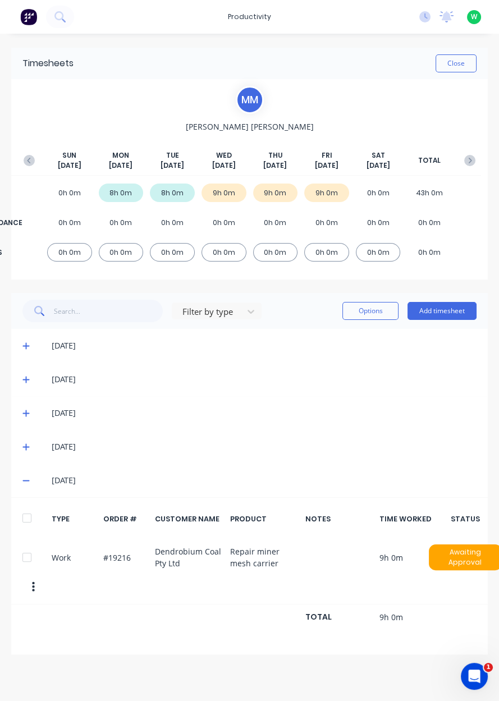
click at [25, 480] on icon at bounding box center [25, 480] width 7 height 1
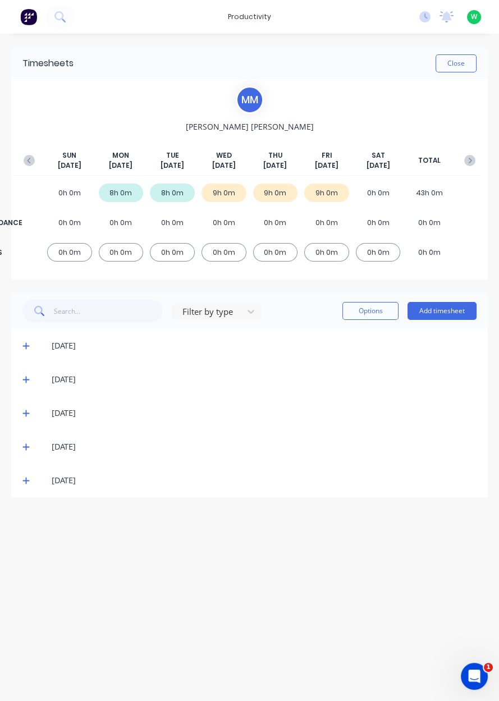
click at [455, 65] on button "Close" at bounding box center [455, 63] width 41 height 18
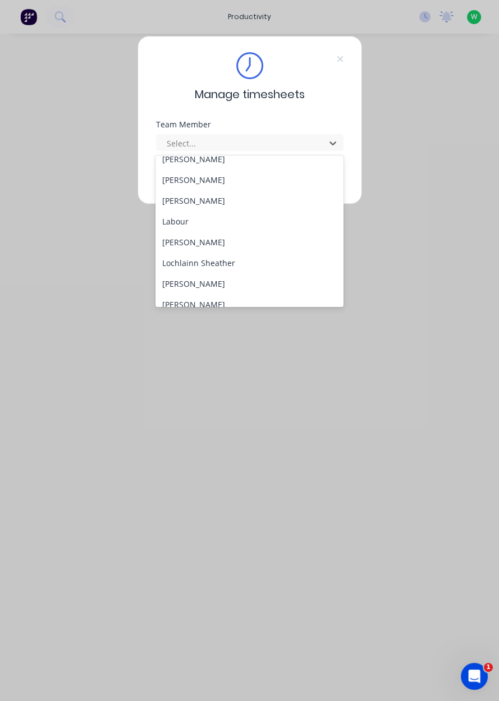
scroll to position [277, 0]
click at [201, 202] on div "[PERSON_NAME]" at bounding box center [249, 202] width 188 height 21
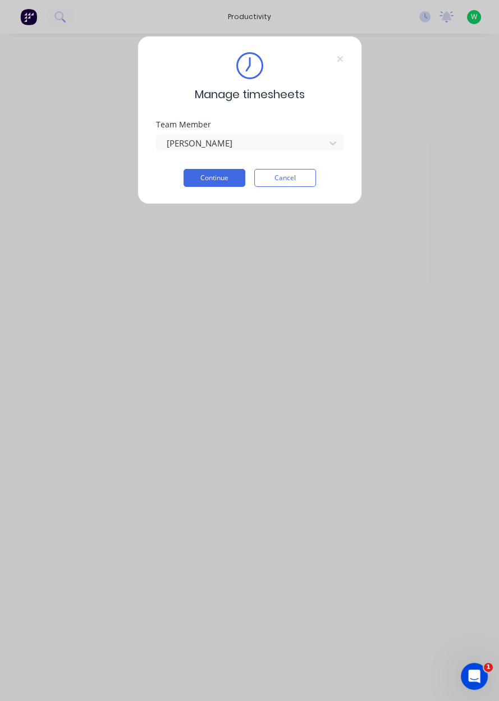
click at [212, 181] on button "Continue" at bounding box center [214, 178] width 62 height 18
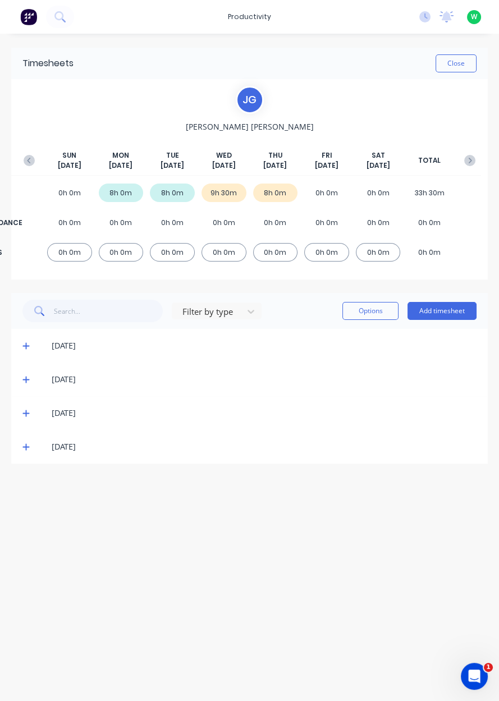
click at [449, 313] on button "Add timesheet" at bounding box center [441, 311] width 69 height 18
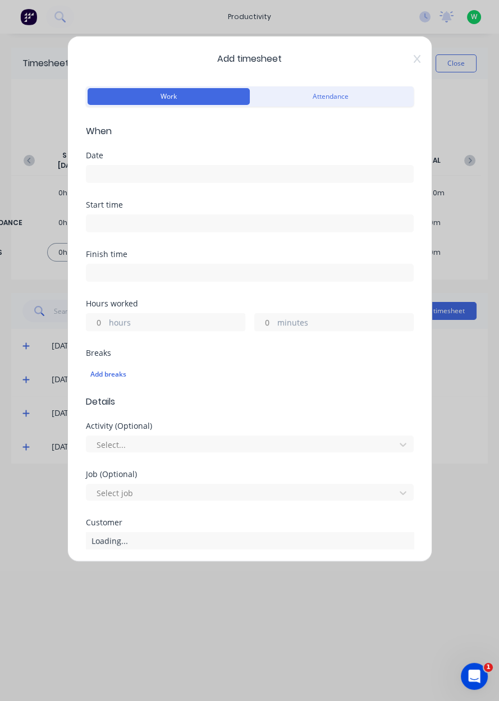
click at [165, 176] on input at bounding box center [249, 173] width 326 height 17
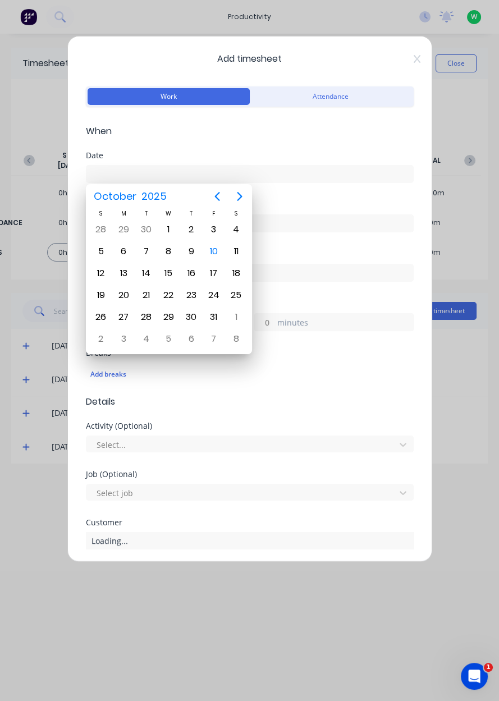
click at [215, 256] on div "10" at bounding box center [213, 251] width 17 height 17
type input "[DATE]"
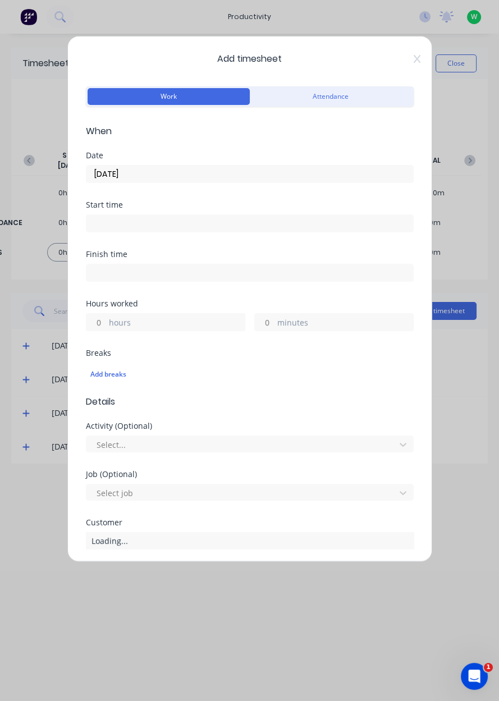
click at [164, 320] on label "hours" at bounding box center [177, 323] width 136 height 14
click at [106, 320] on input "hours" at bounding box center [96, 322] width 20 height 17
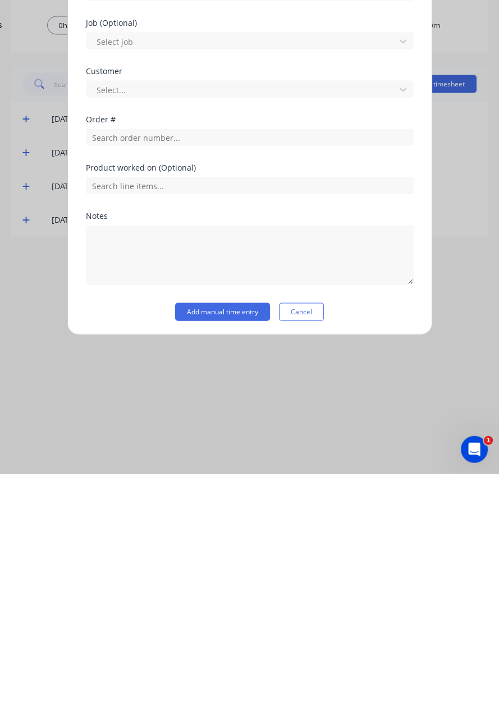
scroll to position [186, 0]
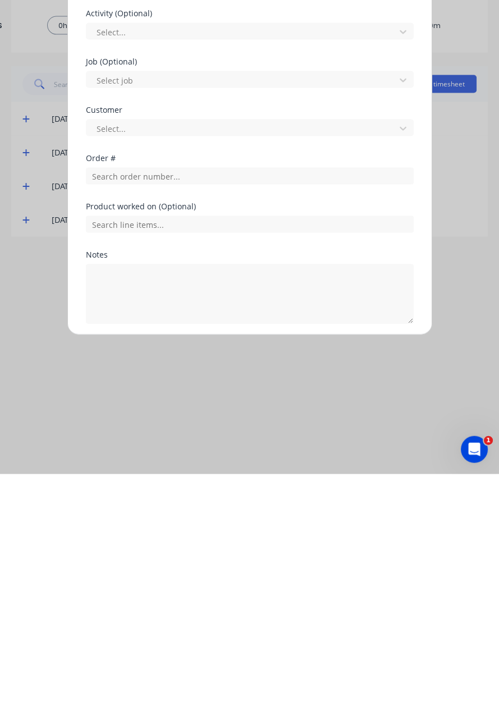
type input "8"
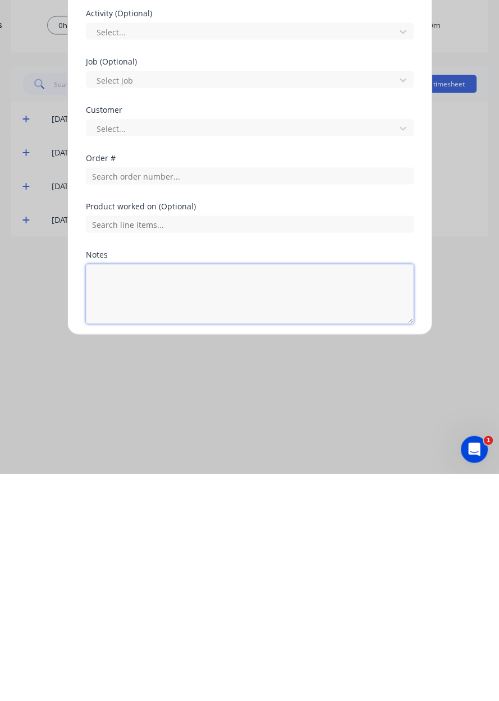
click at [178, 521] on textarea at bounding box center [250, 520] width 328 height 59
type textarea "Appin West pickup, yard work"
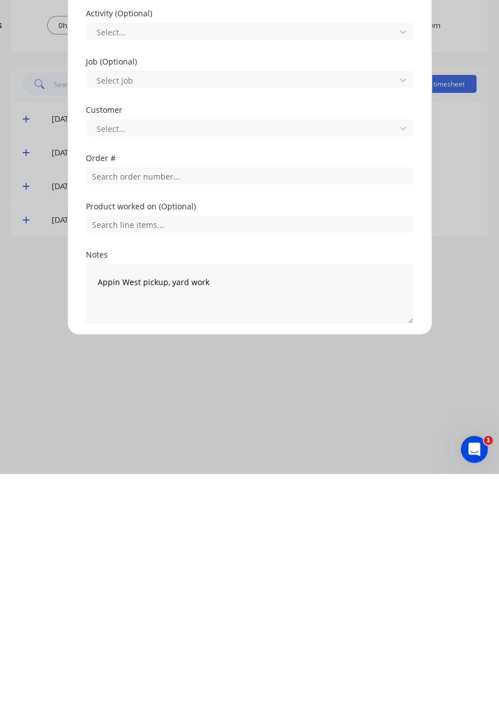
click at [219, 578] on button "Add manual time entry" at bounding box center [222, 577] width 95 height 18
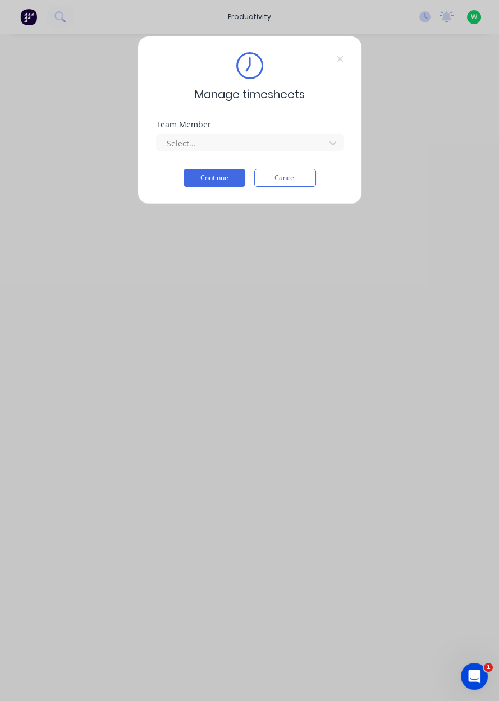
click at [186, 160] on div "Team Member Select..." at bounding box center [249, 145] width 187 height 48
click at [165, 137] on input "text" at bounding box center [166, 143] width 2 height 12
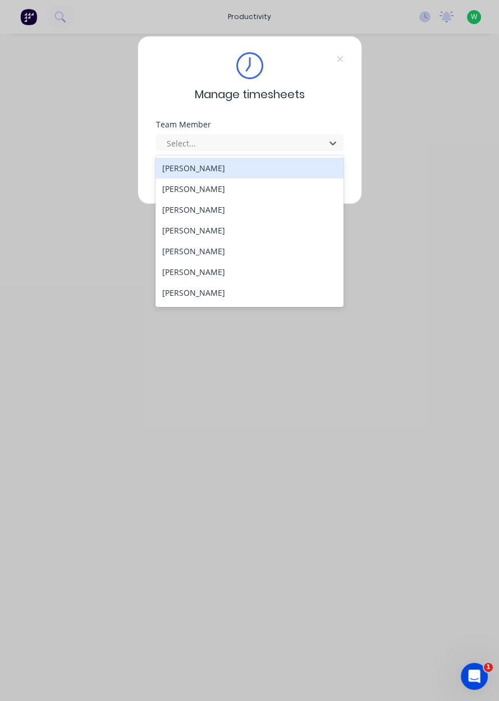
click at [176, 212] on div "[PERSON_NAME]" at bounding box center [249, 209] width 188 height 21
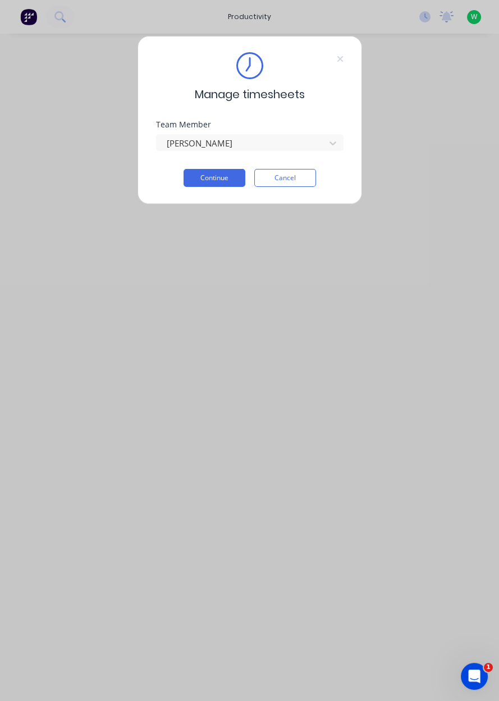
click at [202, 179] on button "Continue" at bounding box center [214, 178] width 62 height 18
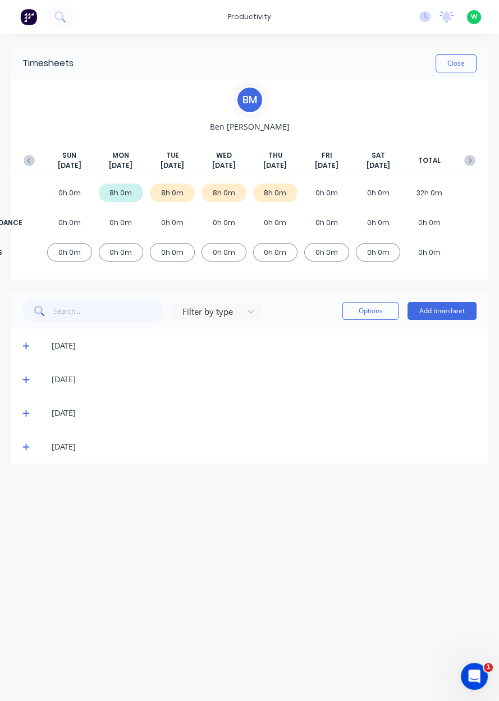
click at [431, 317] on button "Add timesheet" at bounding box center [441, 311] width 69 height 18
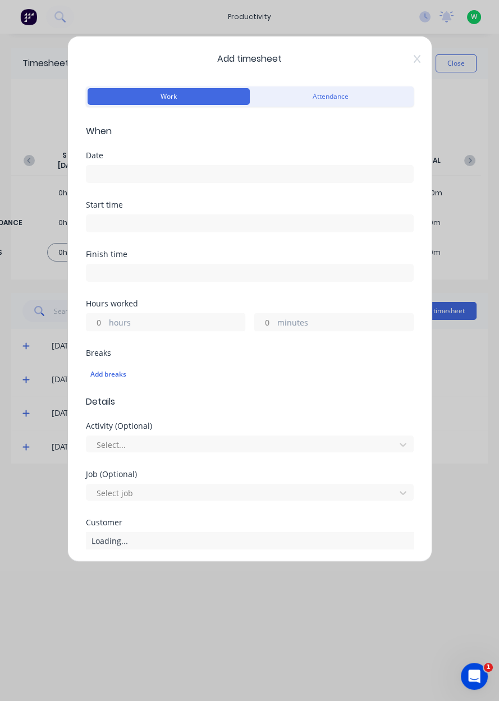
click at [118, 169] on input at bounding box center [249, 173] width 326 height 17
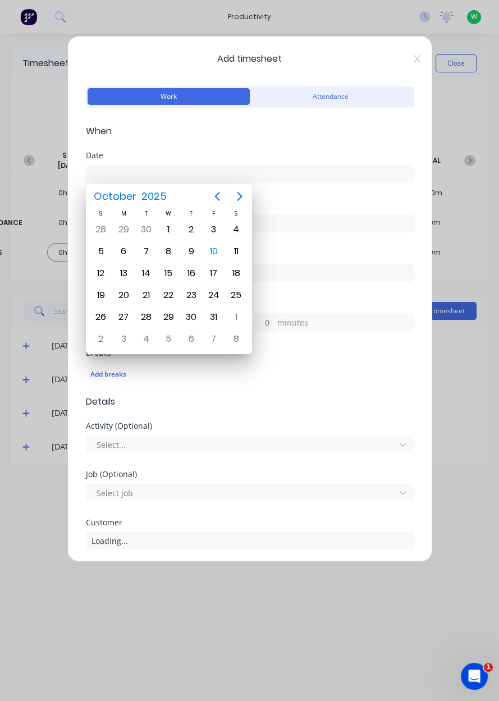
click at [211, 247] on div "10" at bounding box center [213, 251] width 17 height 17
type input "[DATE]"
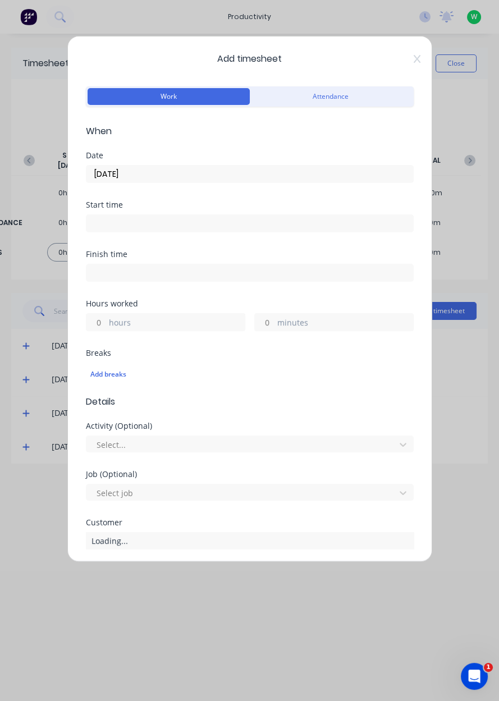
click at [113, 326] on label "hours" at bounding box center [177, 323] width 136 height 14
click at [106, 326] on input "hours" at bounding box center [96, 322] width 20 height 17
type input "5"
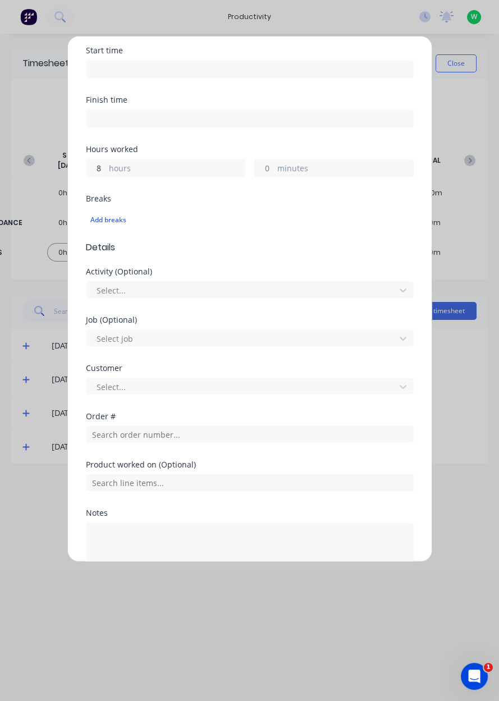
scroll to position [155, 0]
type input "8"
click at [104, 429] on input "text" at bounding box center [250, 433] width 328 height 17
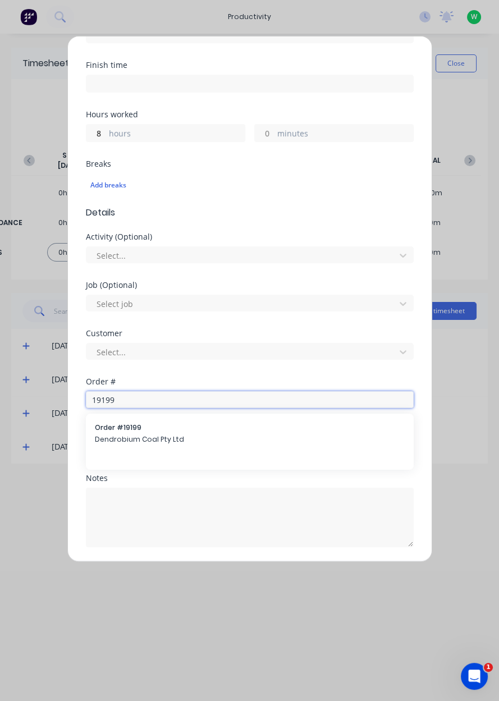
scroll to position [190, 0]
type input "19199"
click at [125, 434] on span "Dendrobium Coal Pty Ltd" at bounding box center [250, 439] width 310 height 10
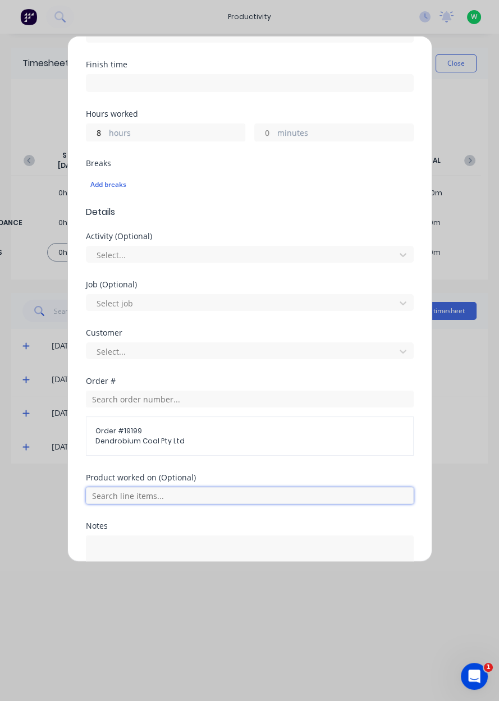
click at [127, 496] on input "text" at bounding box center [250, 495] width 328 height 17
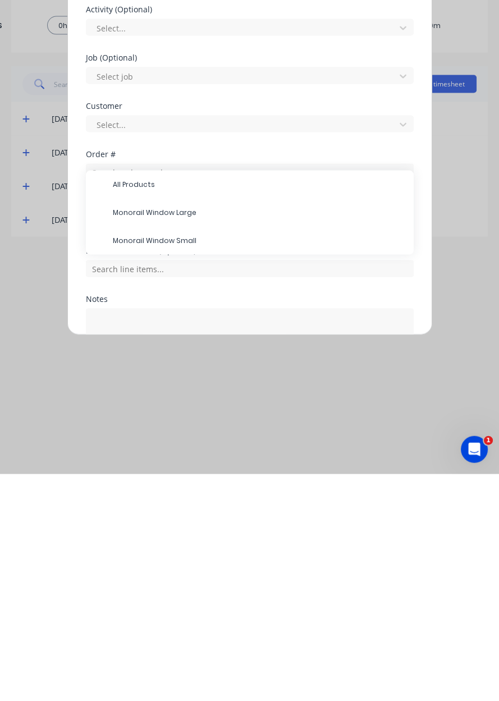
click at [113, 406] on span "All Products" at bounding box center [259, 411] width 292 height 10
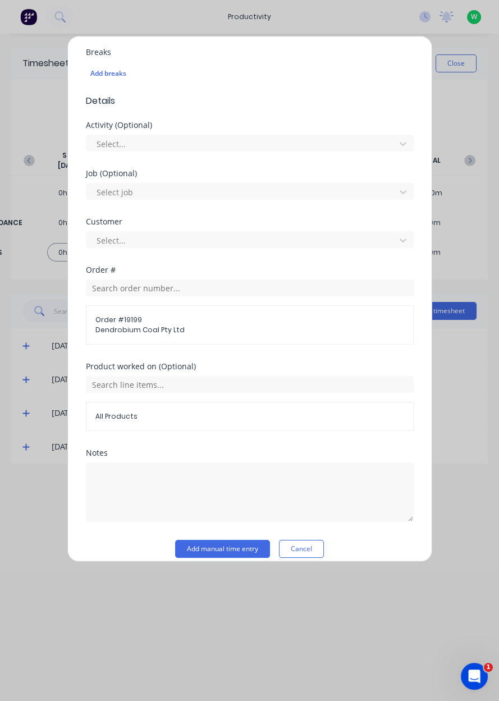
scroll to position [310, 0]
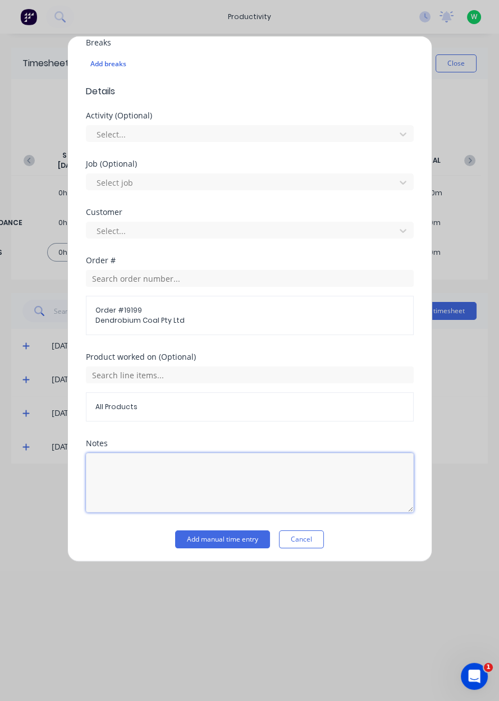
click at [119, 463] on textarea at bounding box center [250, 482] width 328 height 59
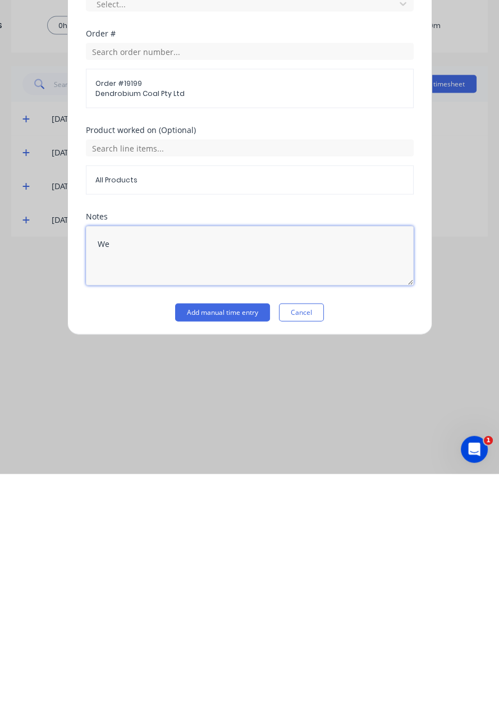
type textarea "W"
type textarea "Cutting and welding chains to job"
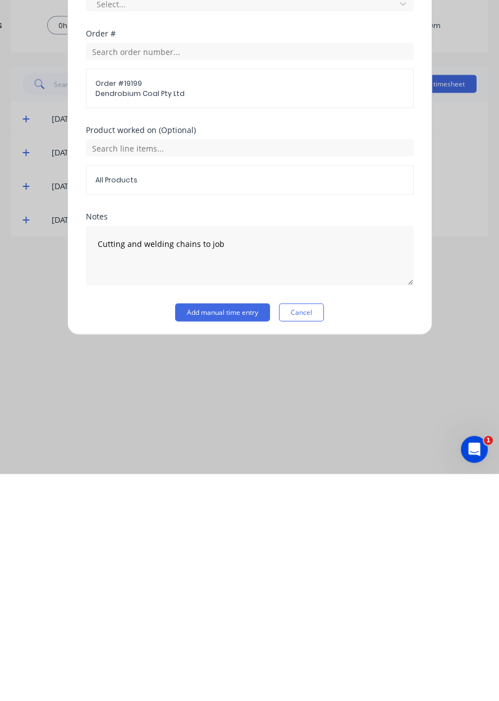
click at [199, 536] on button "Add manual time entry" at bounding box center [222, 539] width 95 height 18
